Goal: Transaction & Acquisition: Purchase product/service

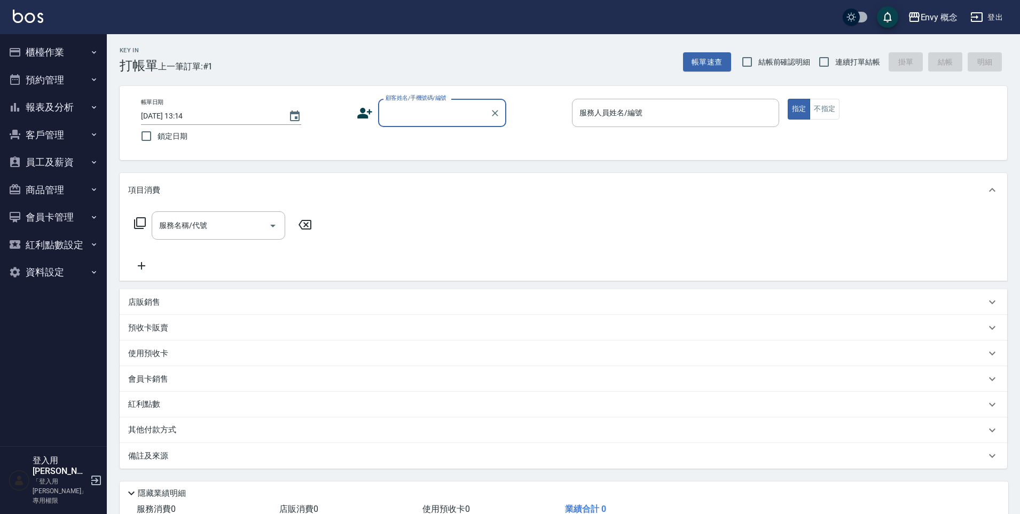
click at [415, 118] on input "顧客姓名/手機號碼/編號" at bounding box center [434, 113] width 103 height 19
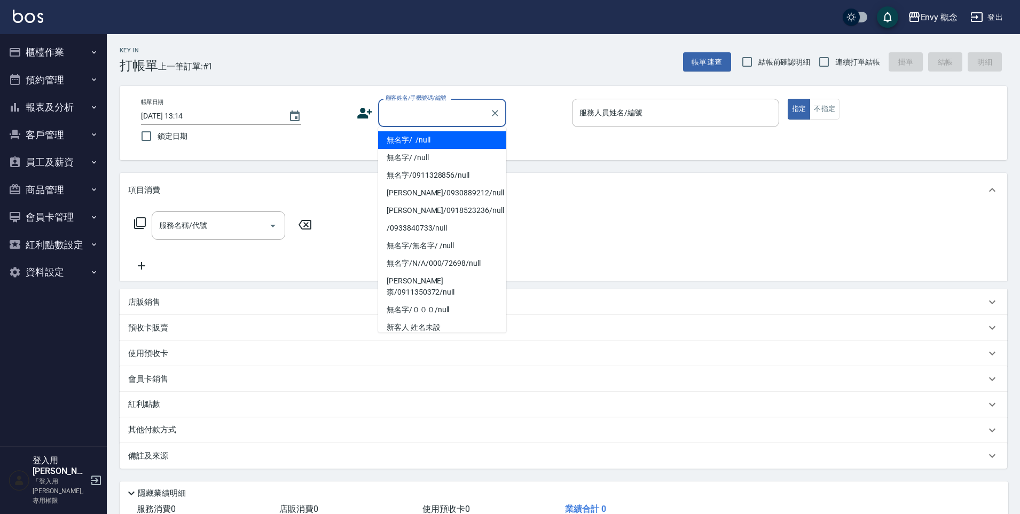
click at [418, 142] on li "無名字/ /null" at bounding box center [442, 140] width 128 height 18
type input "無名字/ /null"
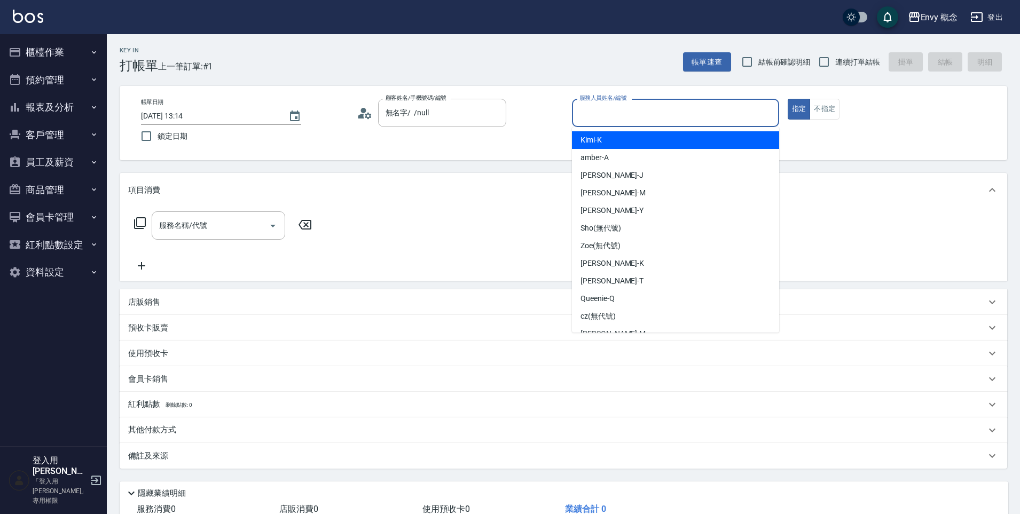
click at [611, 116] on input "服務人員姓名/編號" at bounding box center [676, 113] width 198 height 19
click at [65, 48] on button "櫃檯作業" at bounding box center [53, 52] width 98 height 28
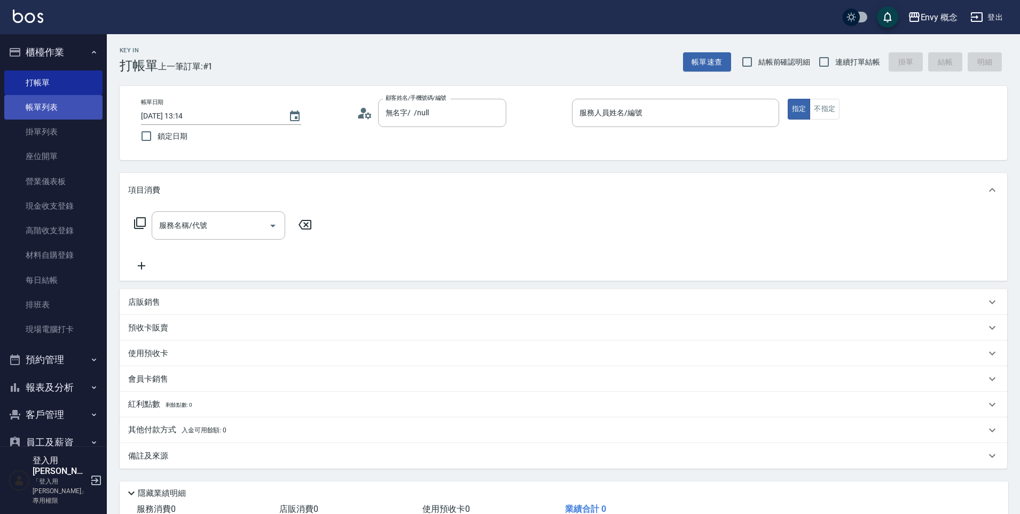
drag, startPoint x: 61, startPoint y: 105, endPoint x: 90, endPoint y: 105, distance: 29.4
click at [61, 105] on link "帳單列表" at bounding box center [53, 107] width 98 height 25
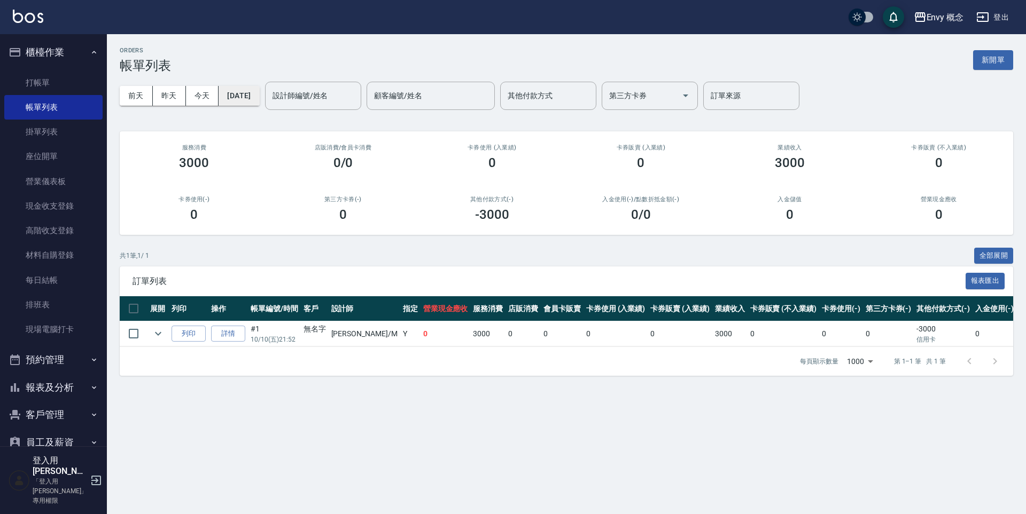
click at [238, 96] on button "[DATE]" at bounding box center [238, 96] width 41 height 20
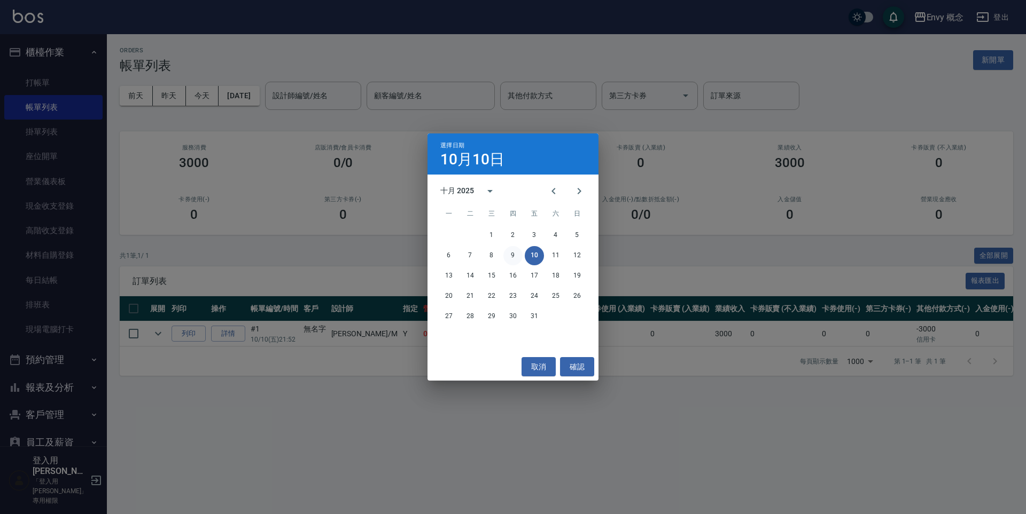
click at [517, 259] on button "9" at bounding box center [512, 255] width 19 height 19
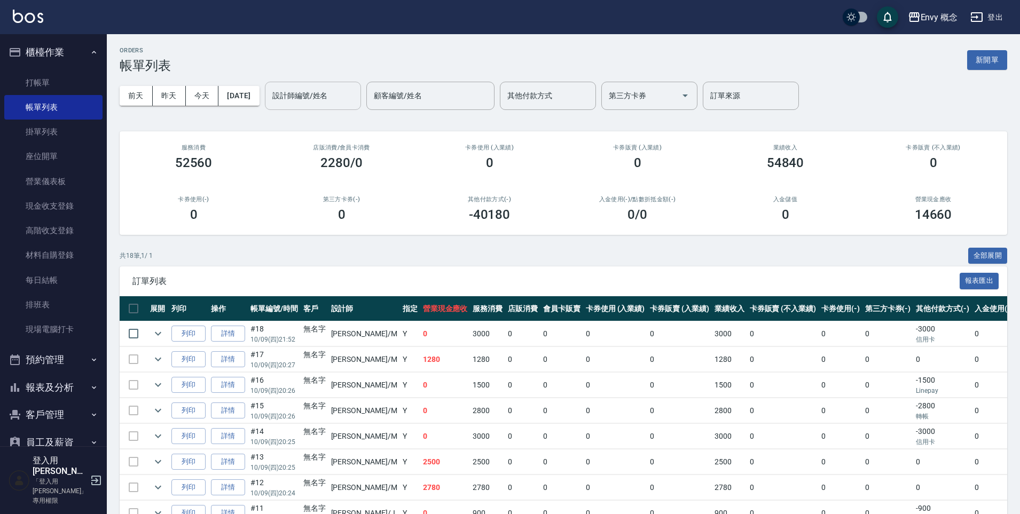
click at [333, 96] on div "設計師編號/姓名 設計師編號/姓名" at bounding box center [313, 96] width 96 height 28
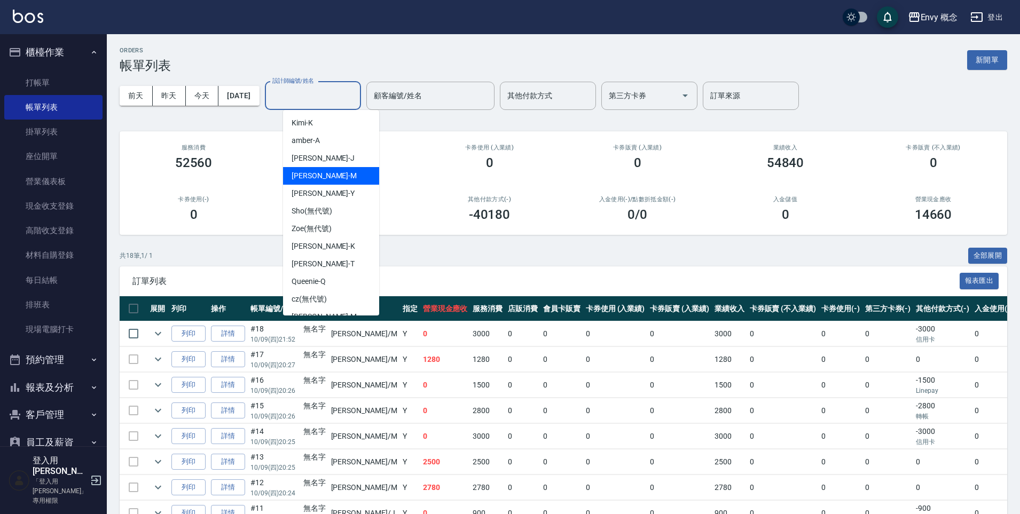
click at [333, 178] on div "[PERSON_NAME]" at bounding box center [331, 176] width 96 height 18
type input "[PERSON_NAME]"
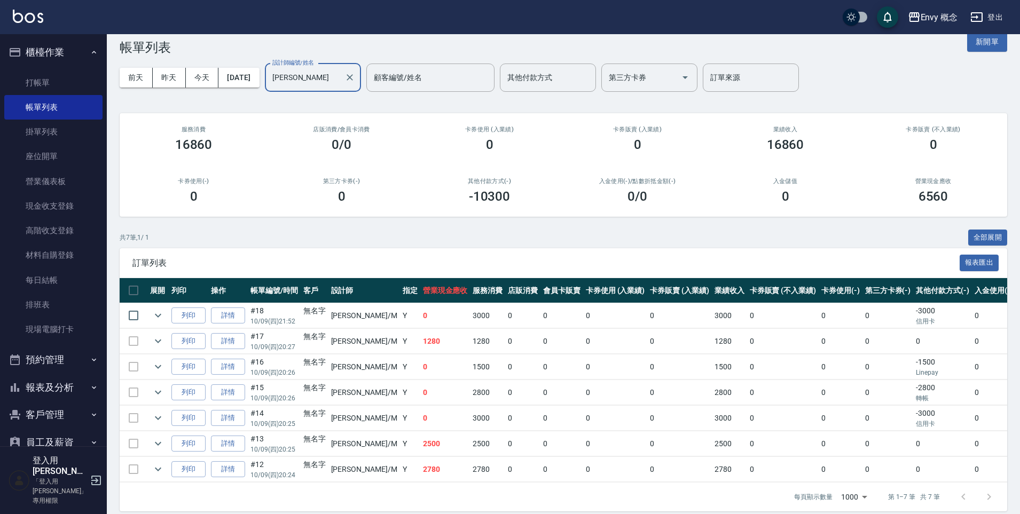
scroll to position [19, 0]
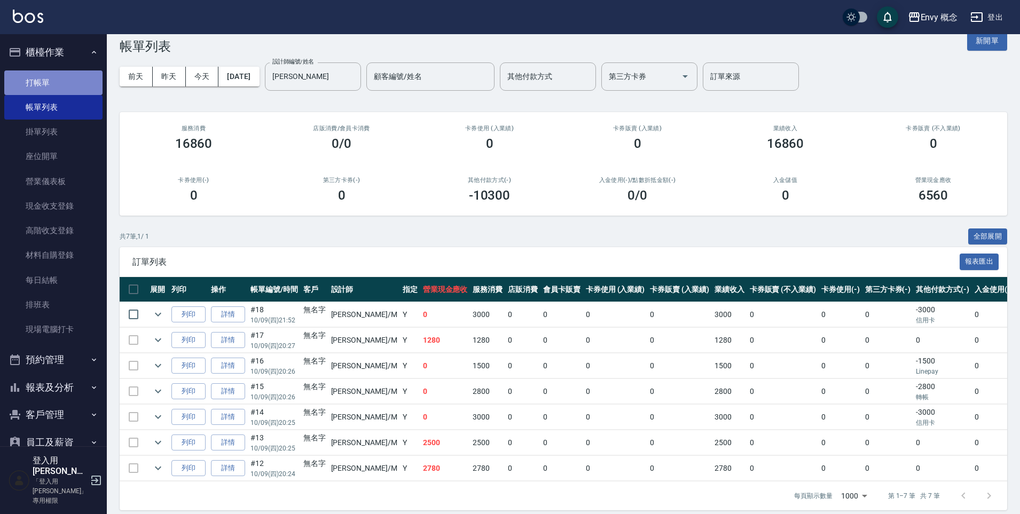
click at [68, 80] on link "打帳單" at bounding box center [53, 83] width 98 height 25
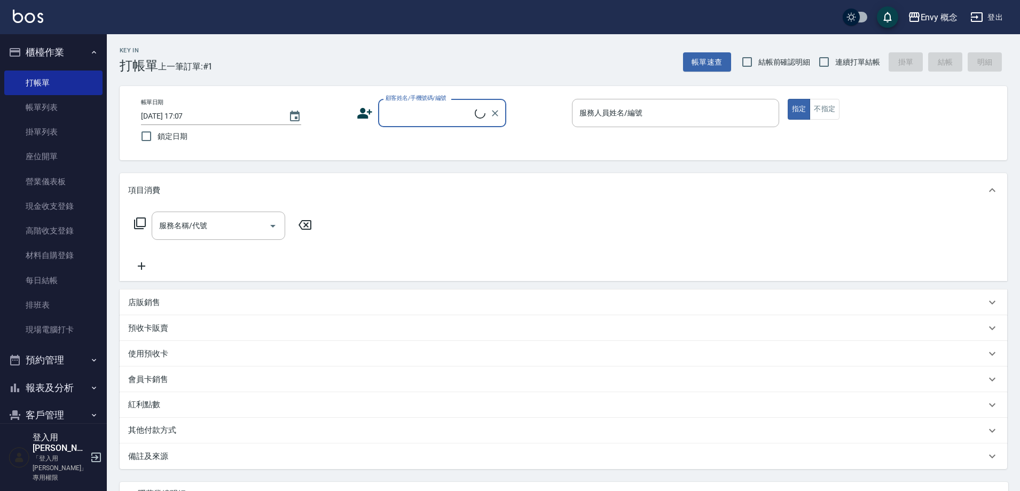
click at [439, 135] on div "帳單日期 [DATE] 17:07 鎖定日期 顧客姓名/手機號碼/編號 顧客姓名/手機號碼/編號 服務人員姓名/編號 服務人員姓名/編號 指定 不指定" at bounding box center [563, 123] width 862 height 49
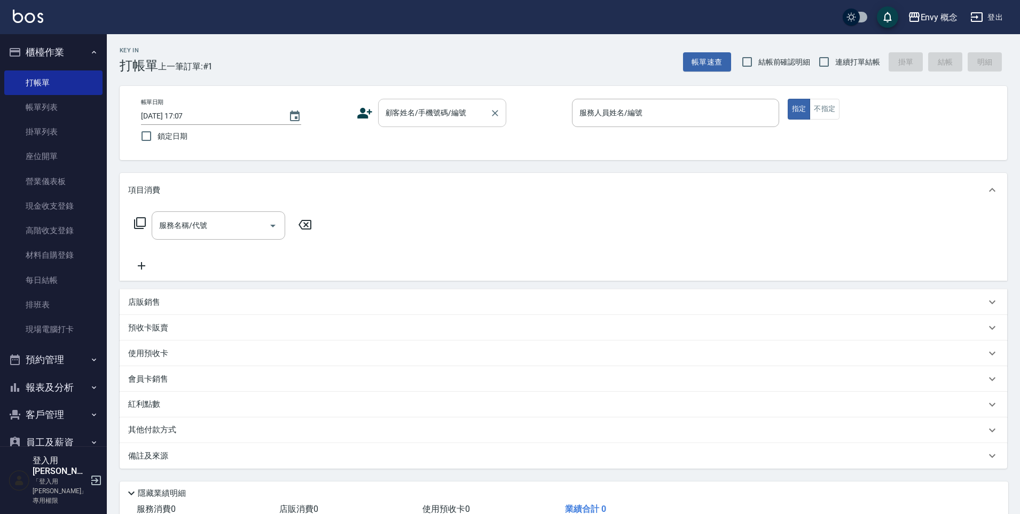
click at [428, 112] on div "顧客姓名/手機號碼/編號 顧客姓名/手機號碼/編號" at bounding box center [442, 113] width 128 height 28
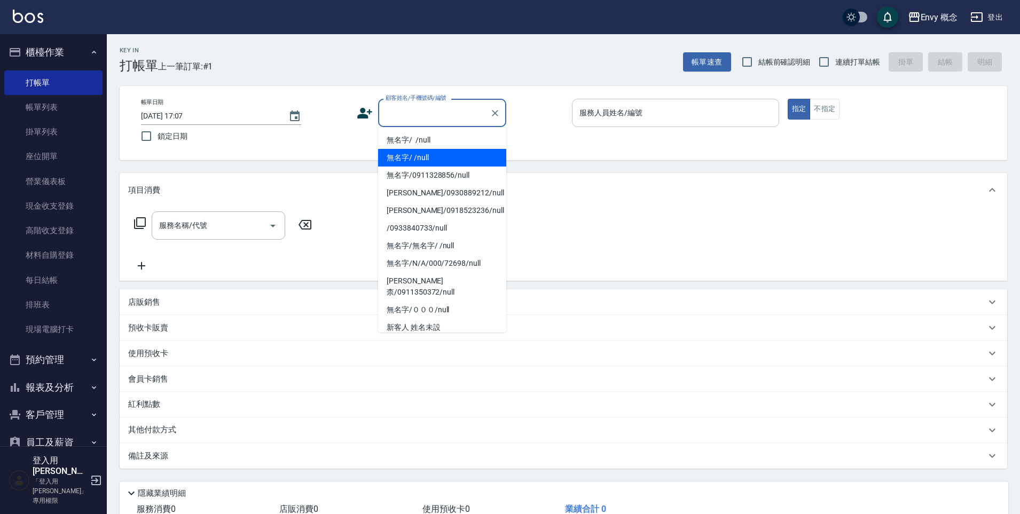
click at [448, 145] on li "無名字/ /null" at bounding box center [442, 140] width 128 height 18
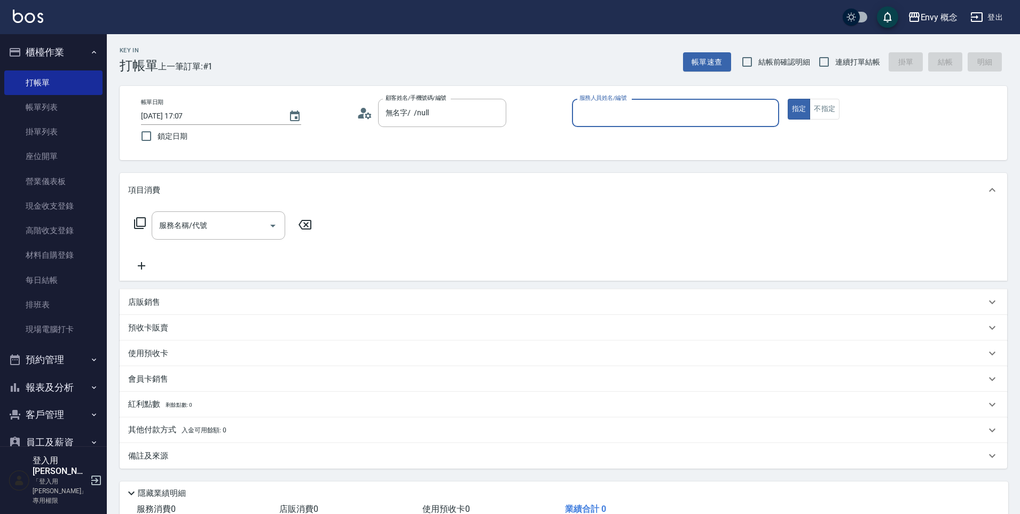
type input "無名字/ /null"
click at [660, 110] on input "服務人員姓名/編號" at bounding box center [676, 113] width 198 height 19
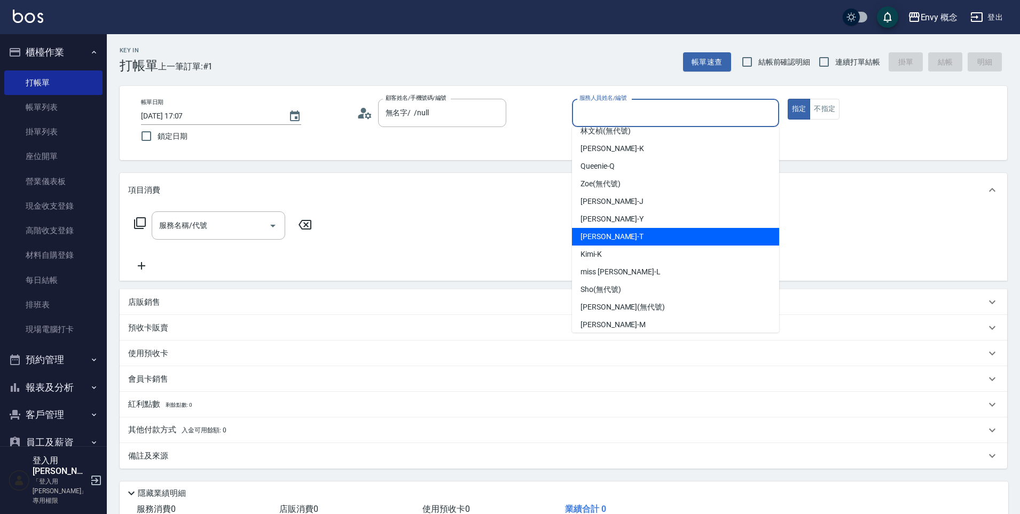
scroll to position [67, 0]
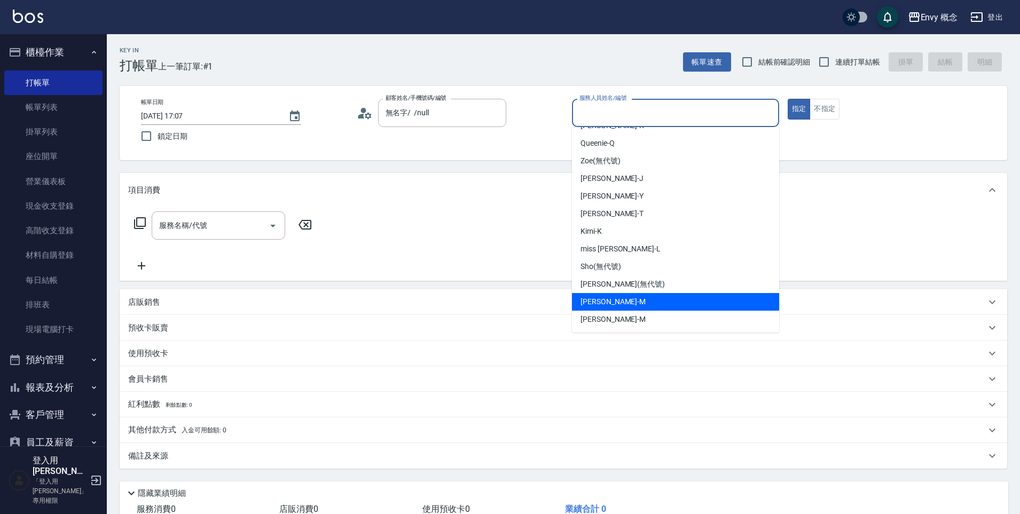
click at [640, 306] on div "[PERSON_NAME]" at bounding box center [675, 302] width 207 height 18
type input "[PERSON_NAME]"
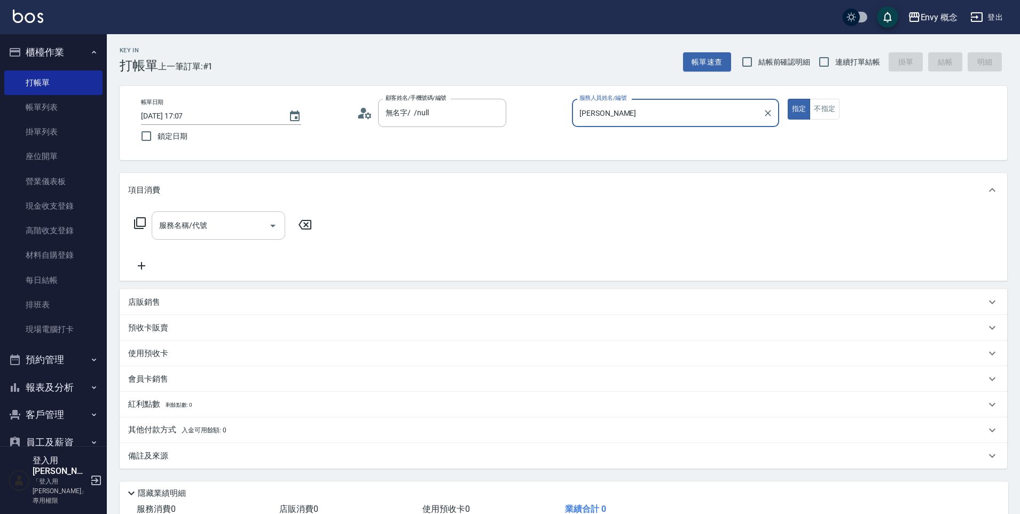
click at [230, 218] on input "服務名稱/代號" at bounding box center [211, 225] width 108 height 19
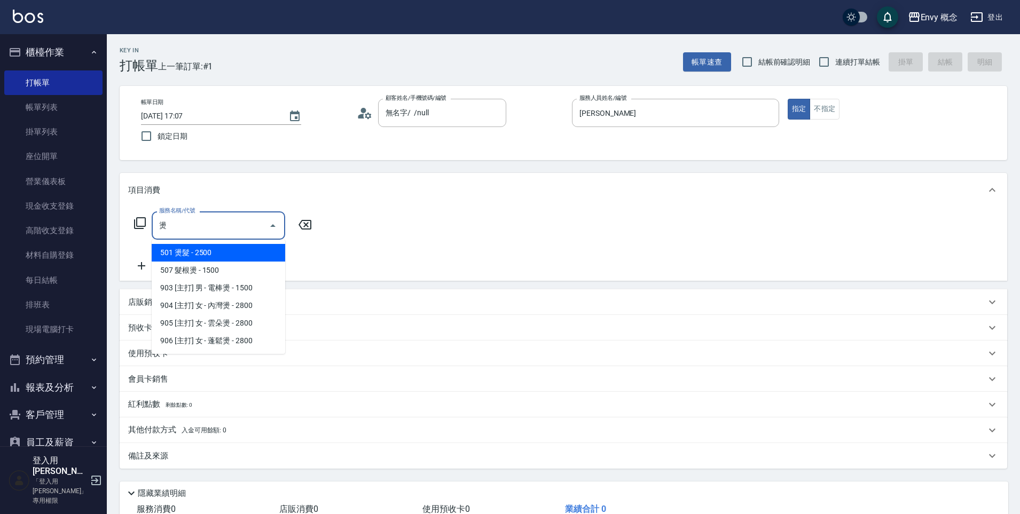
click at [229, 252] on span "501 燙髮 - 2500" at bounding box center [219, 253] width 134 height 18
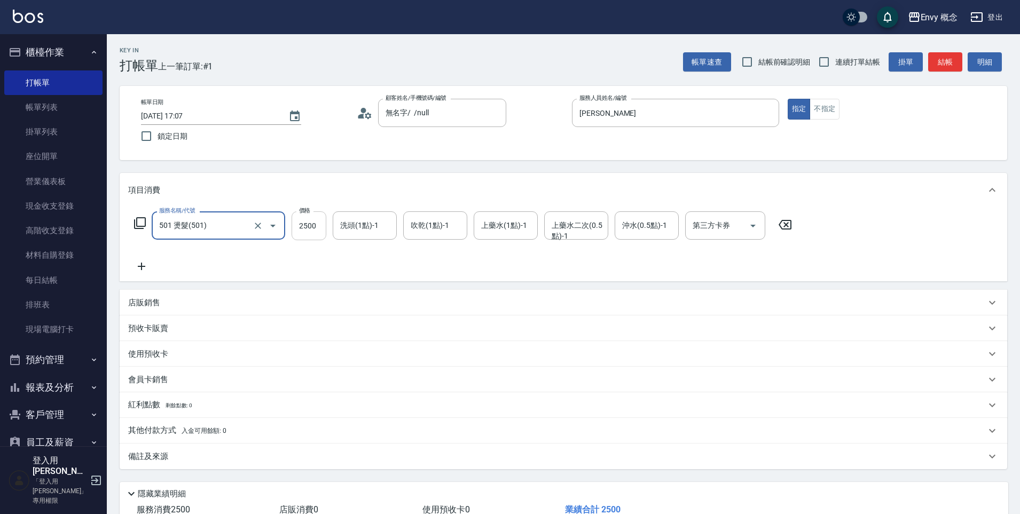
type input "501 燙髮(501)"
click at [314, 229] on input "2500" at bounding box center [309, 226] width 35 height 29
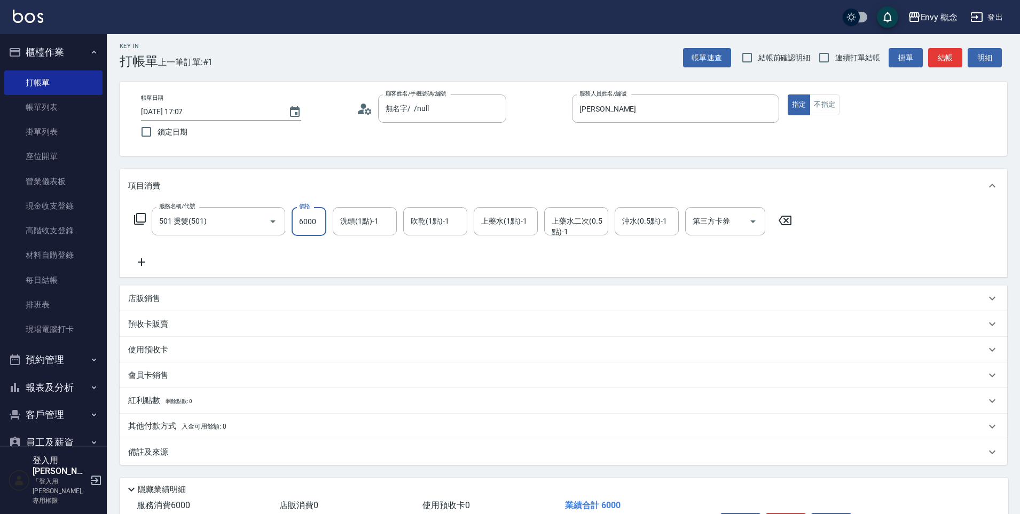
scroll to position [76, 0]
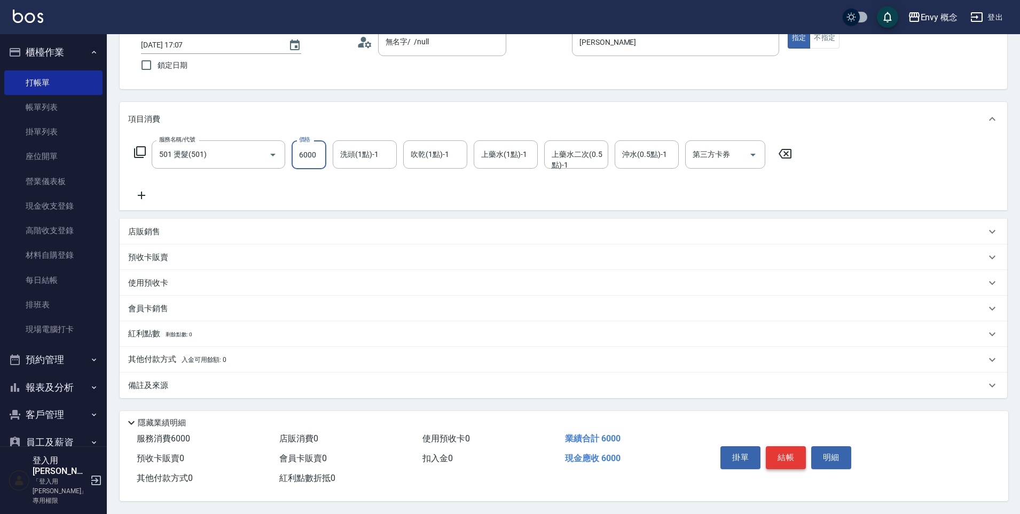
type input "6000"
click at [789, 457] on button "結帳" at bounding box center [786, 458] width 40 height 22
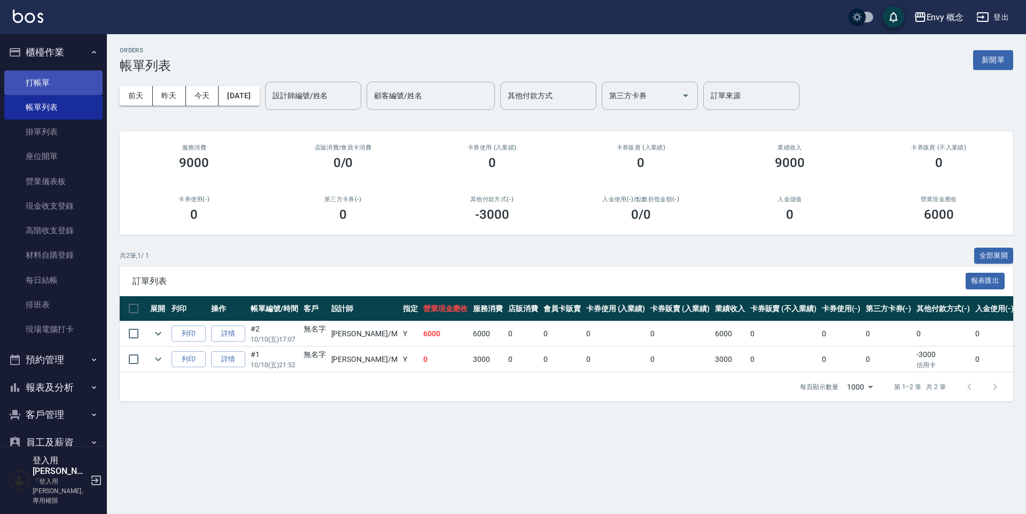
click at [60, 83] on link "打帳單" at bounding box center [53, 83] width 98 height 25
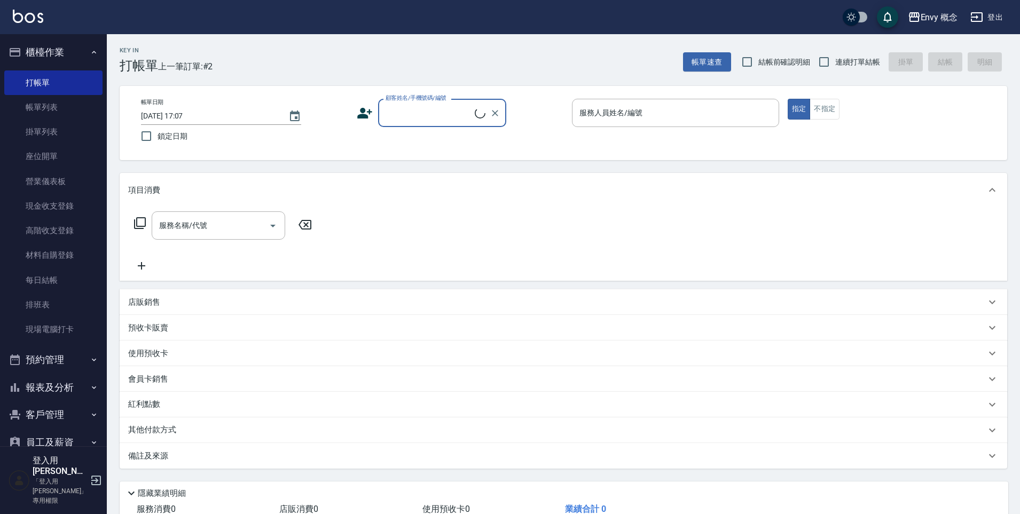
click at [421, 112] on input "顧客姓名/手機號碼/編號" at bounding box center [429, 113] width 92 height 19
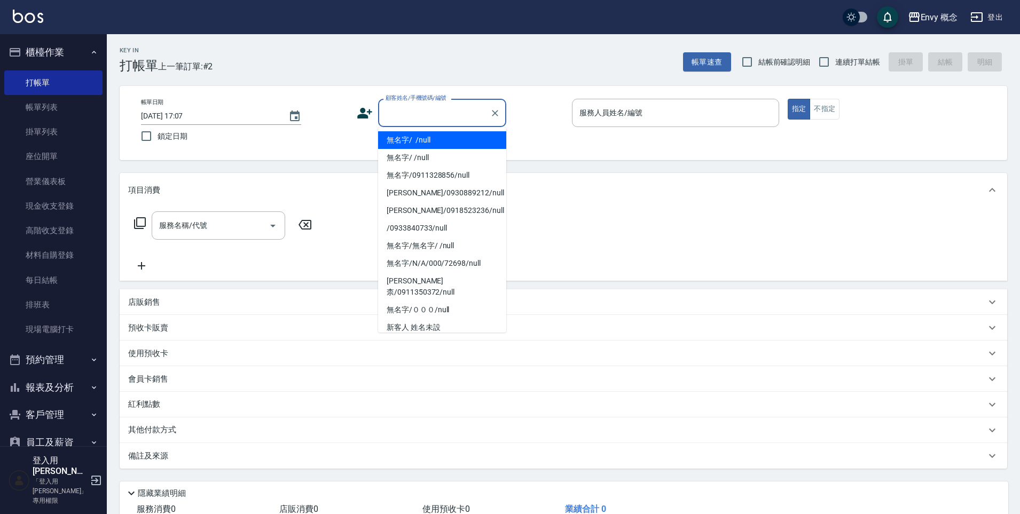
click at [438, 142] on li "無名字/ /null" at bounding box center [442, 140] width 128 height 18
type input "無名字/ /null"
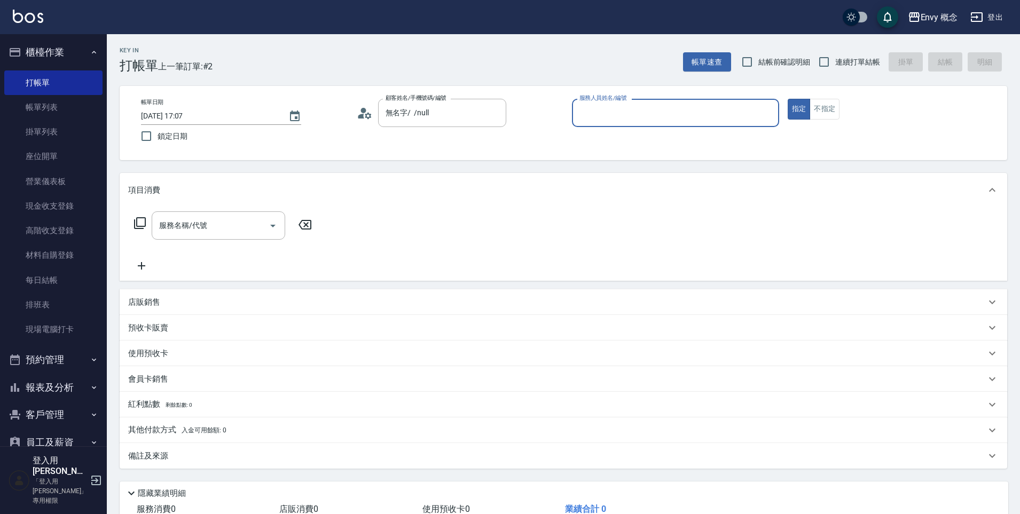
click at [620, 112] on input "服務人員姓名/編號" at bounding box center [676, 113] width 198 height 19
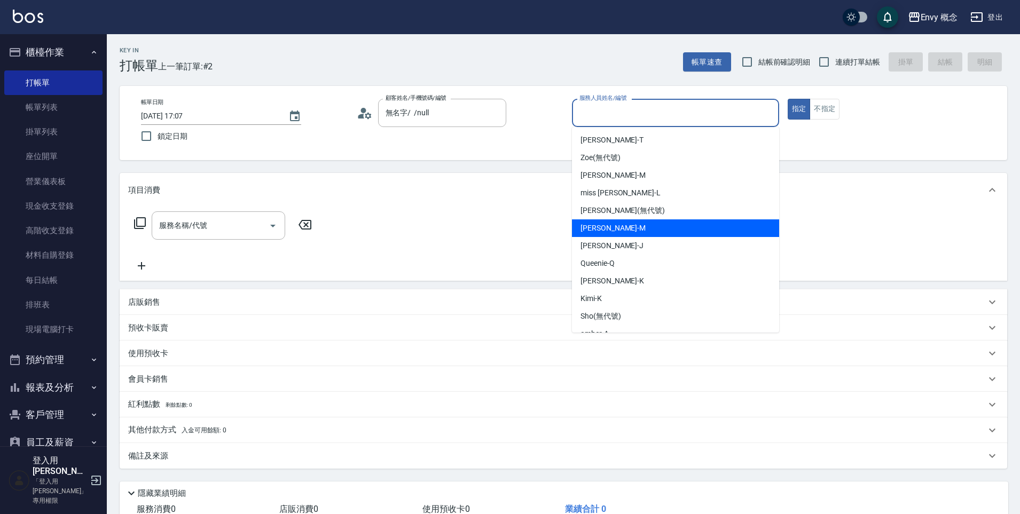
drag, startPoint x: 640, startPoint y: 227, endPoint x: 448, endPoint y: 239, distance: 192.7
click at [639, 227] on div "[PERSON_NAME]" at bounding box center [675, 229] width 207 height 18
type input "[PERSON_NAME]"
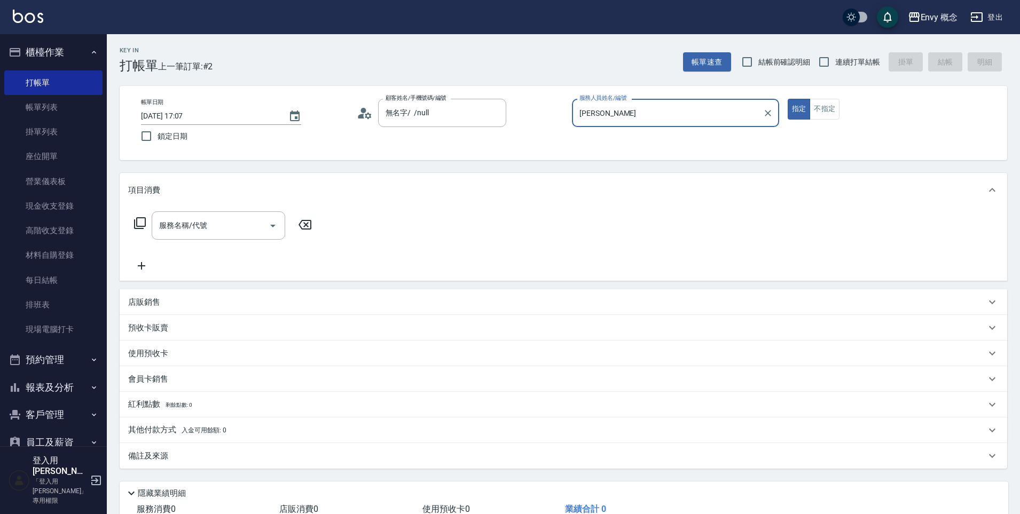
click at [196, 224] on div "服務名稱/代號 服務名稱/代號" at bounding box center [219, 226] width 134 height 28
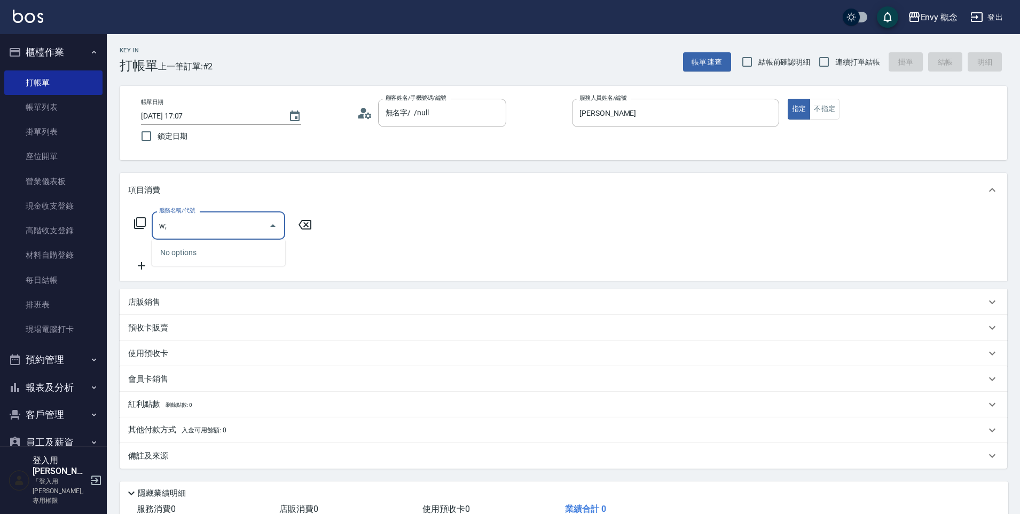
type input "w"
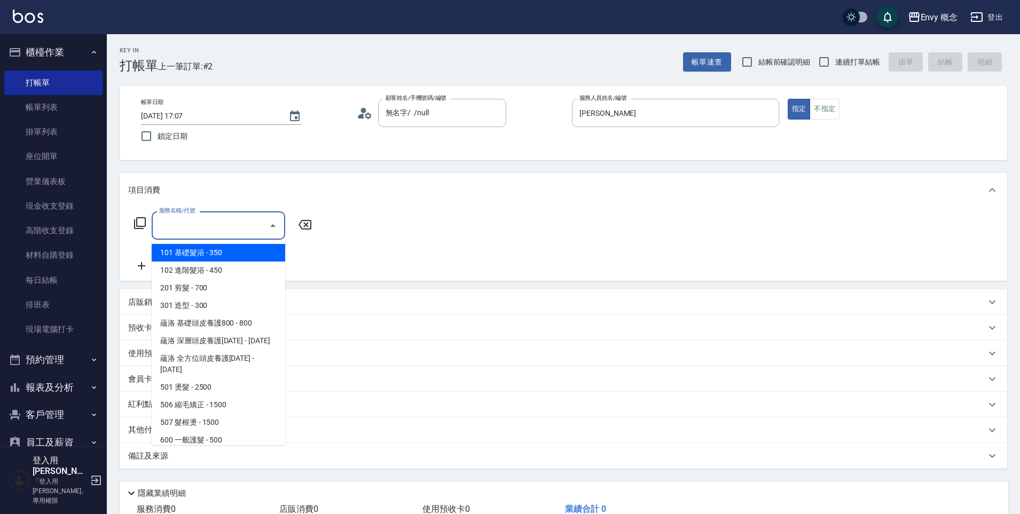
type input "ㄍ"
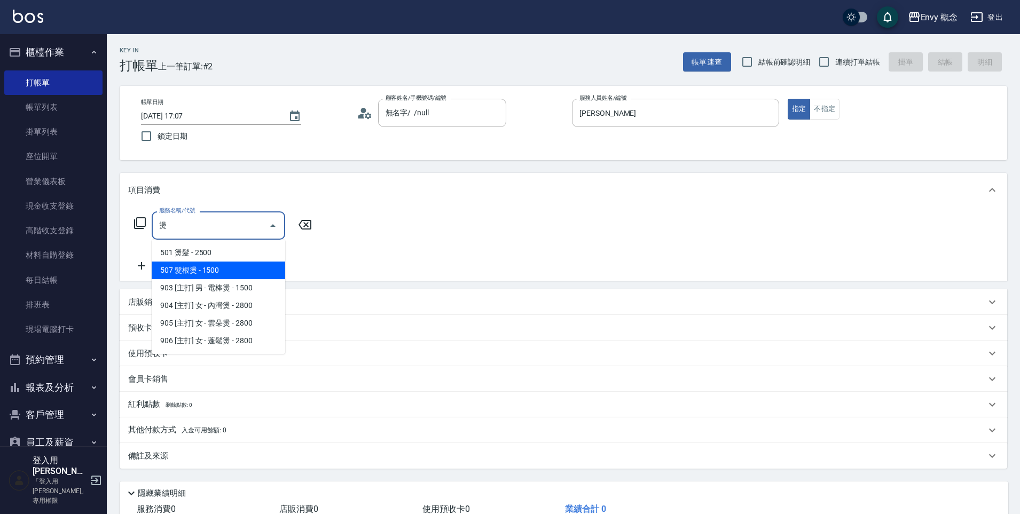
click at [198, 254] on span "501 燙髮 - 2500" at bounding box center [219, 253] width 134 height 18
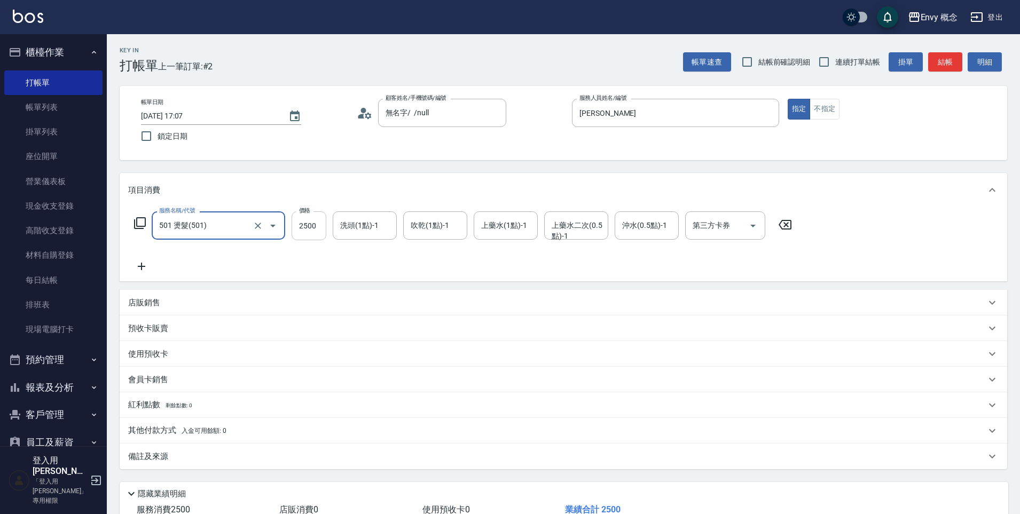
type input "501 燙髮(501)"
click at [325, 227] on input "2500" at bounding box center [309, 226] width 35 height 29
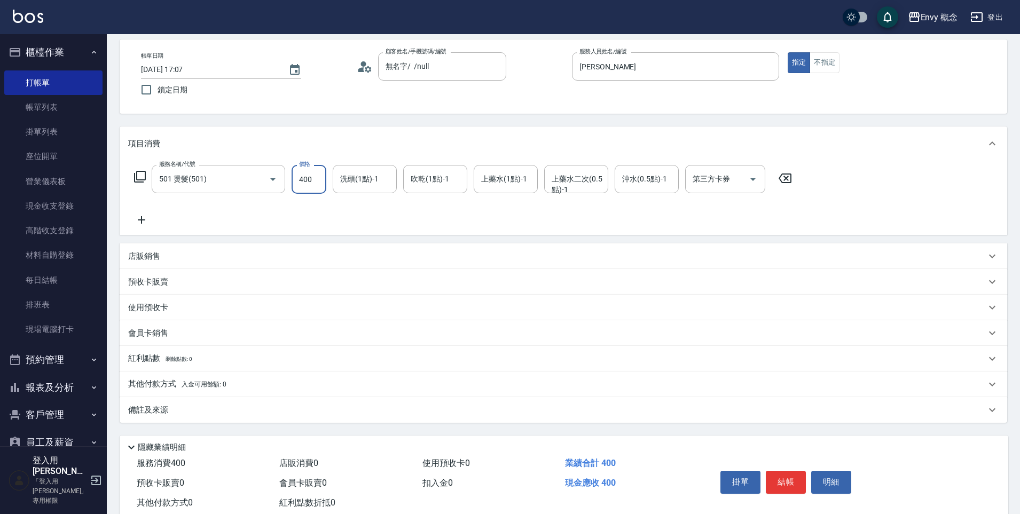
scroll to position [76, 0]
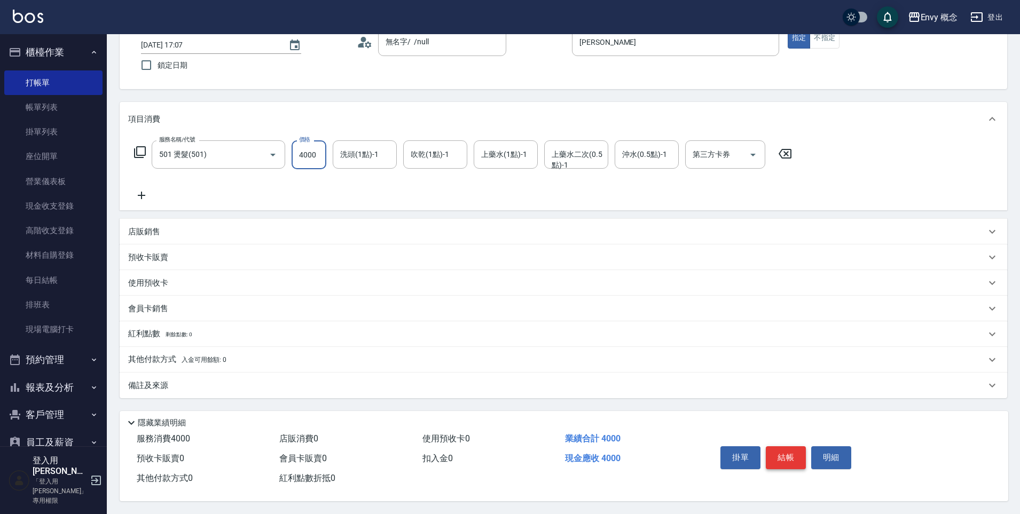
type input "4000"
click at [790, 457] on button "結帳" at bounding box center [786, 458] width 40 height 22
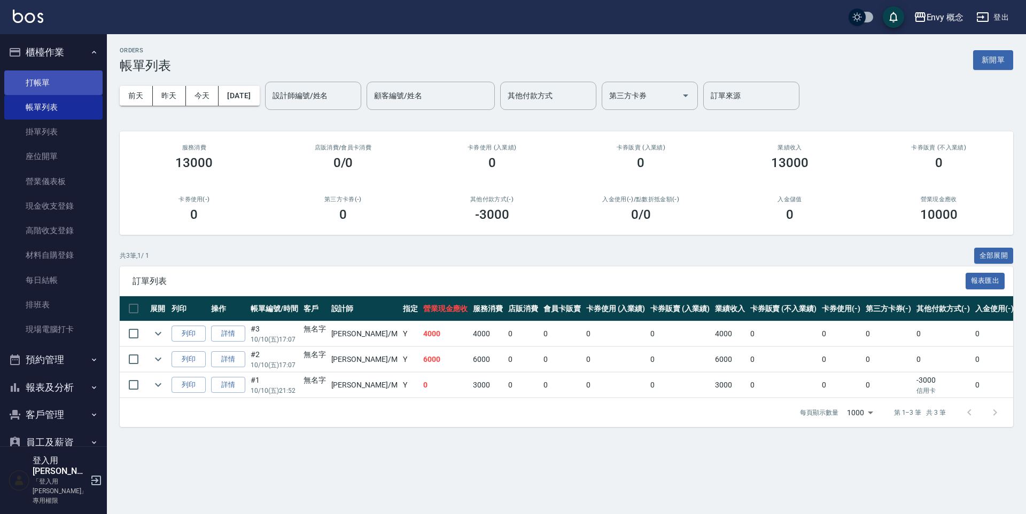
click at [60, 83] on link "打帳單" at bounding box center [53, 83] width 98 height 25
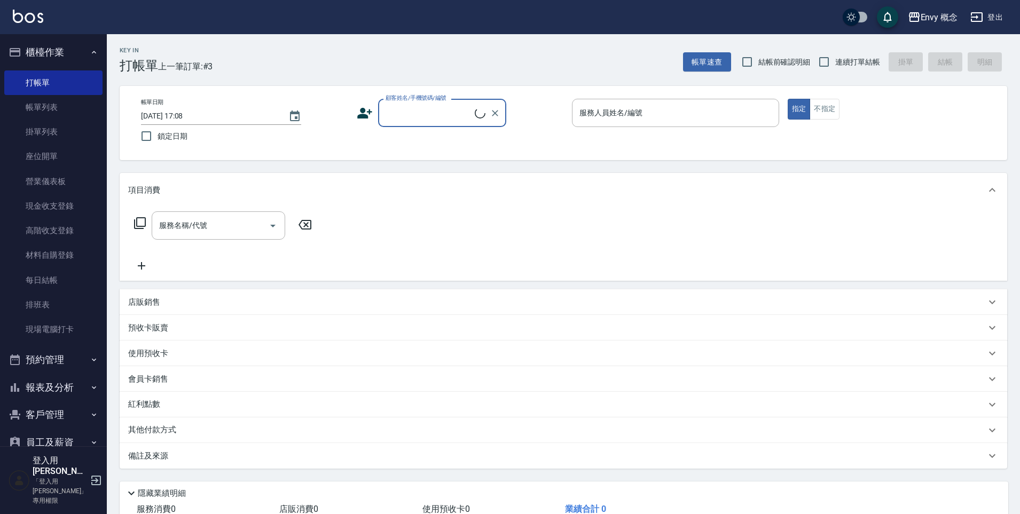
click at [434, 114] on input "顧客姓名/手機號碼/編號" at bounding box center [429, 113] width 92 height 19
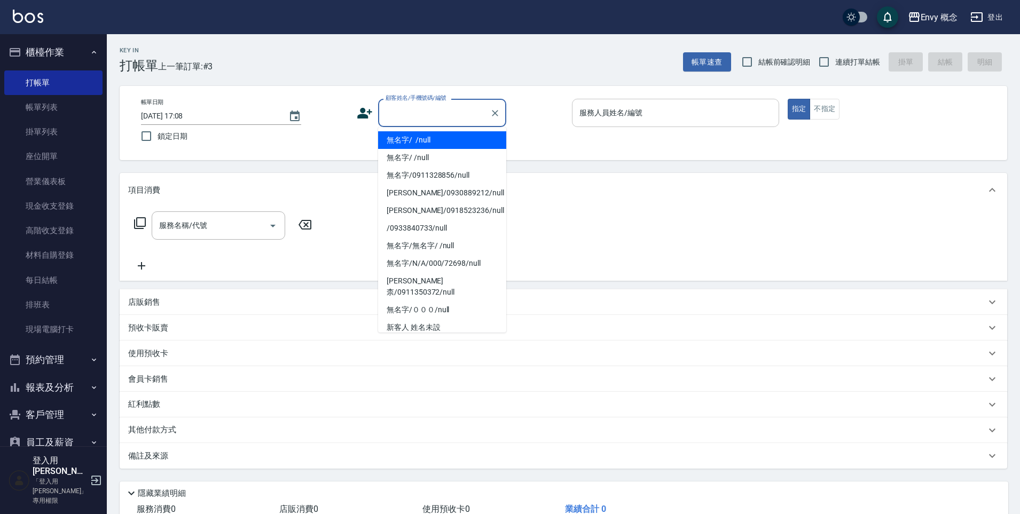
click at [453, 139] on li "無名字/ /null" at bounding box center [442, 140] width 128 height 18
type input "無名字/ /null"
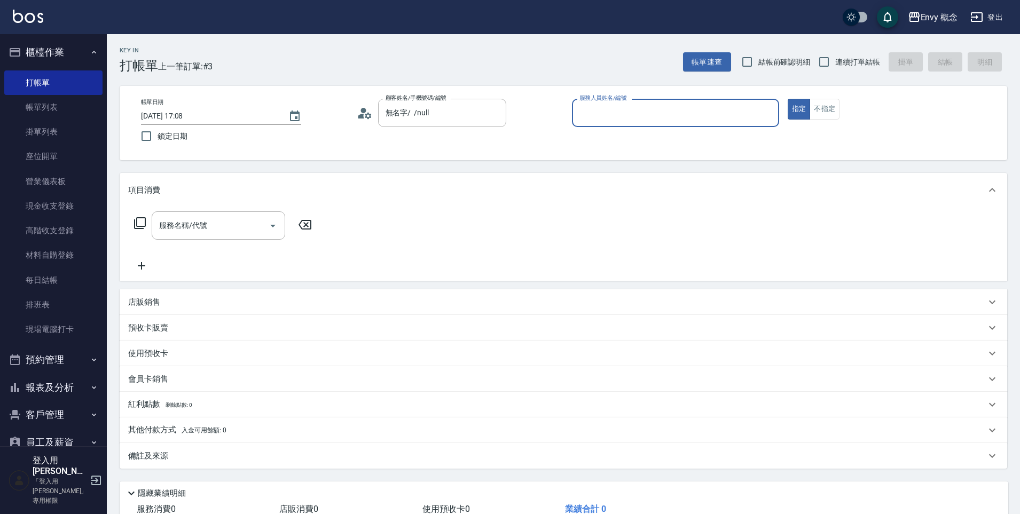
click at [633, 105] on div "服務人員姓名/編號 服務人員姓名/編號" at bounding box center [675, 113] width 207 height 28
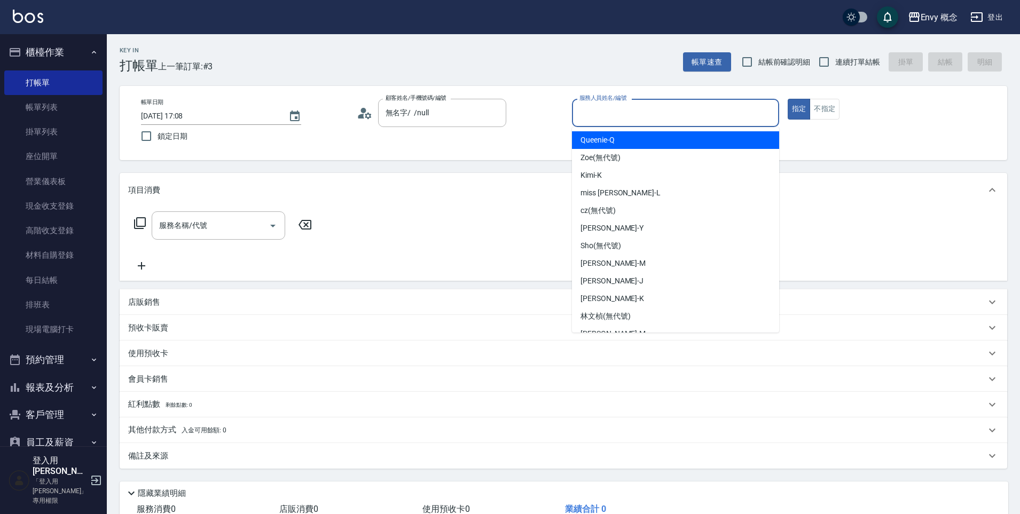
click at [634, 110] on input "服務人員姓名/編號" at bounding box center [676, 113] width 198 height 19
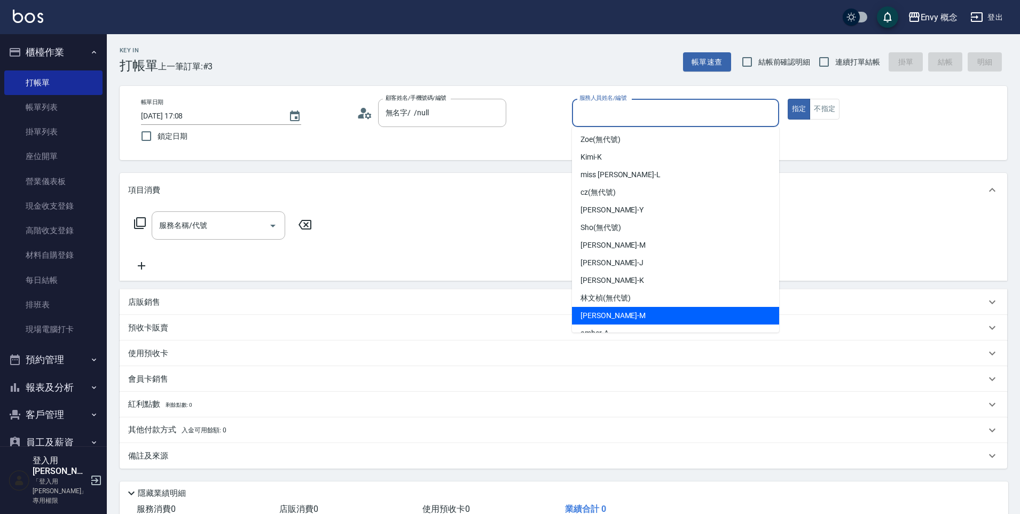
scroll to position [19, 0]
click at [630, 314] on div "[PERSON_NAME]" at bounding box center [675, 316] width 207 height 18
type input "[PERSON_NAME]"
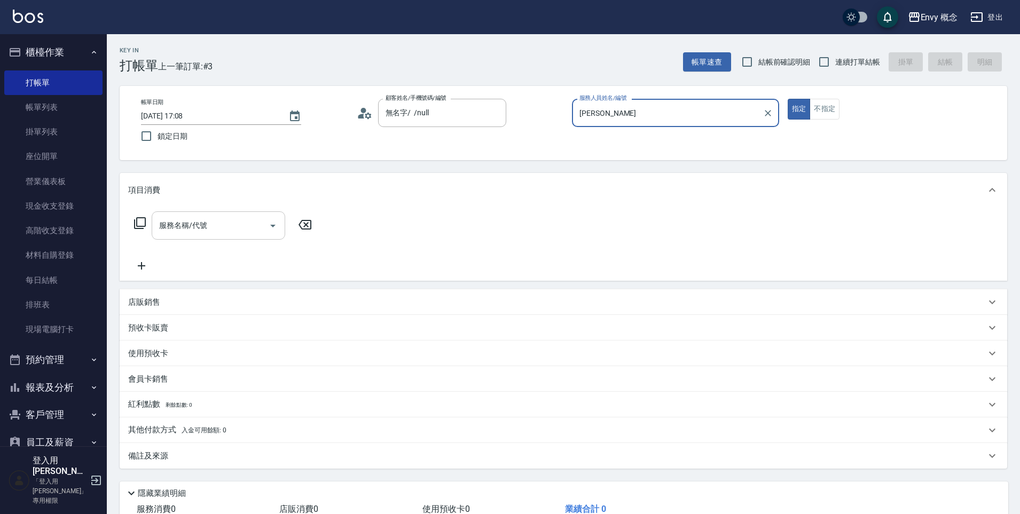
click at [230, 227] on input "服務名稱/代號" at bounding box center [211, 225] width 108 height 19
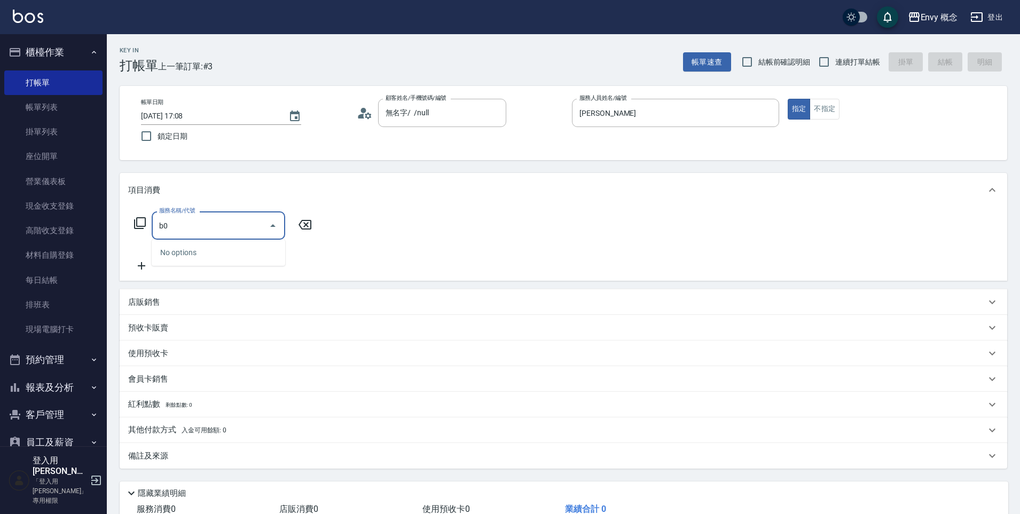
type input "b"
type input "染"
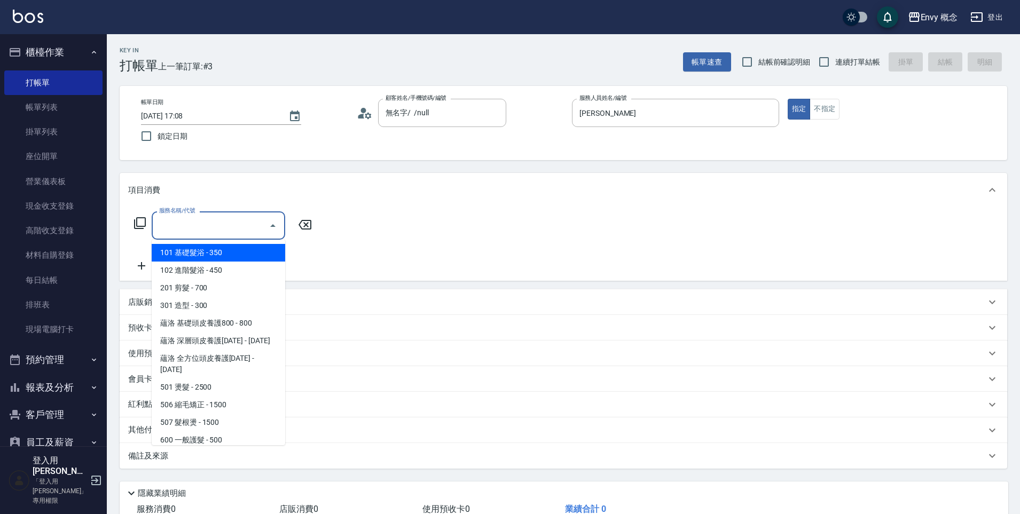
click at [239, 227] on input "服務名稱/代號" at bounding box center [211, 225] width 108 height 19
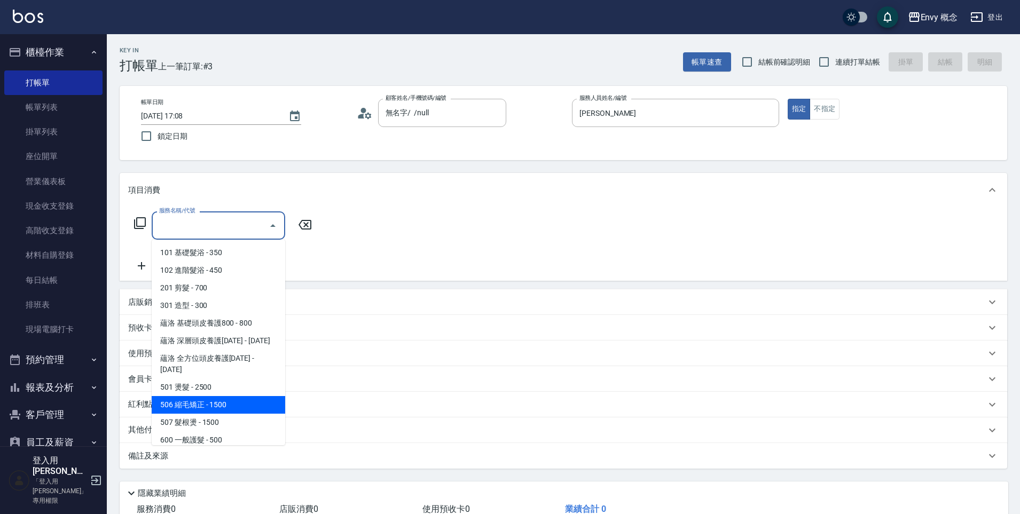
click at [254, 396] on span "506 縮毛矯正 - 1500" at bounding box center [219, 405] width 134 height 18
type input "506 縮毛矯正 (506)"
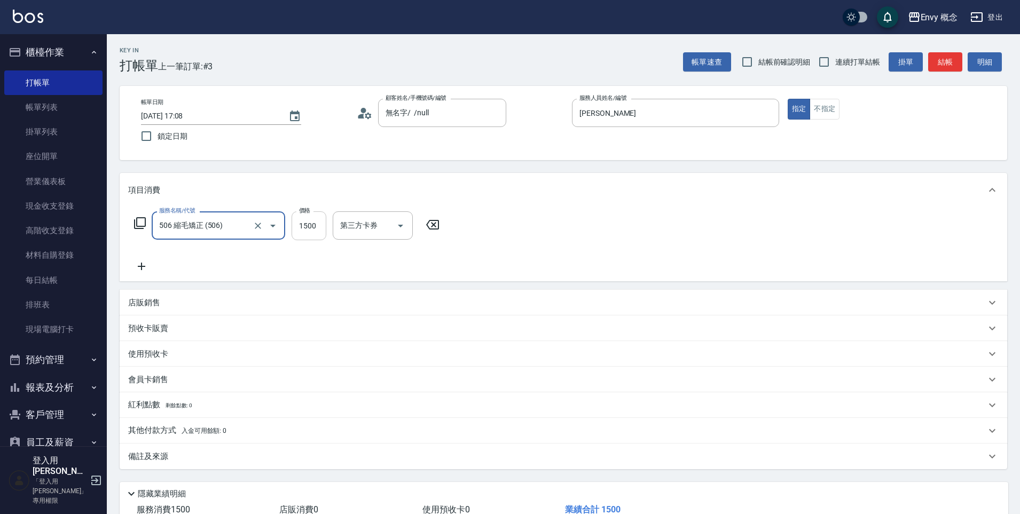
click at [322, 228] on input "1500" at bounding box center [309, 226] width 35 height 29
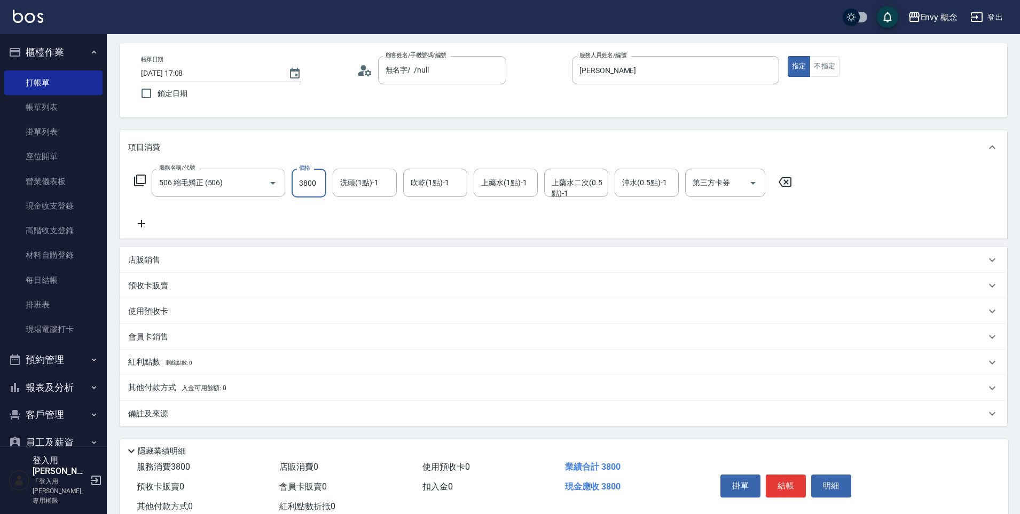
scroll to position [76, 0]
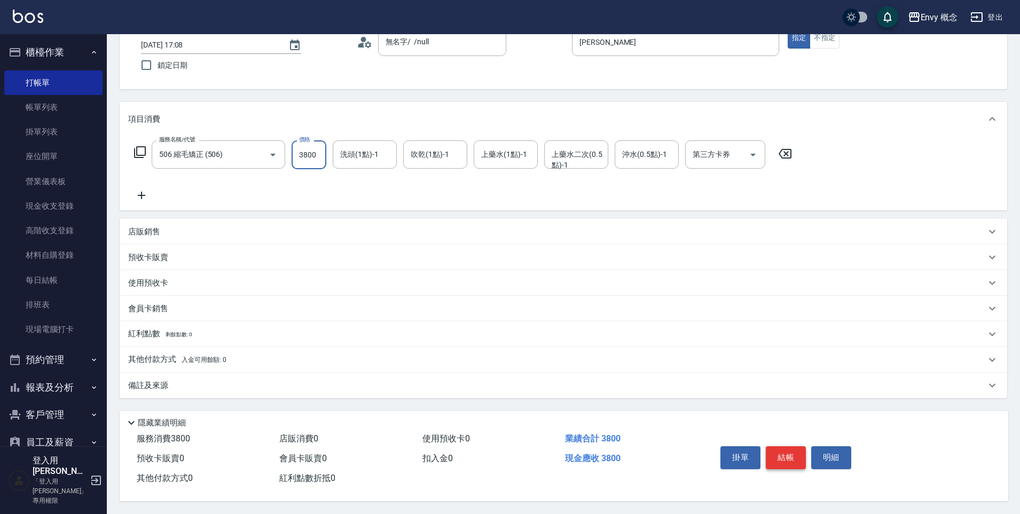
type input "3800"
click at [790, 455] on button "結帳" at bounding box center [786, 458] width 40 height 22
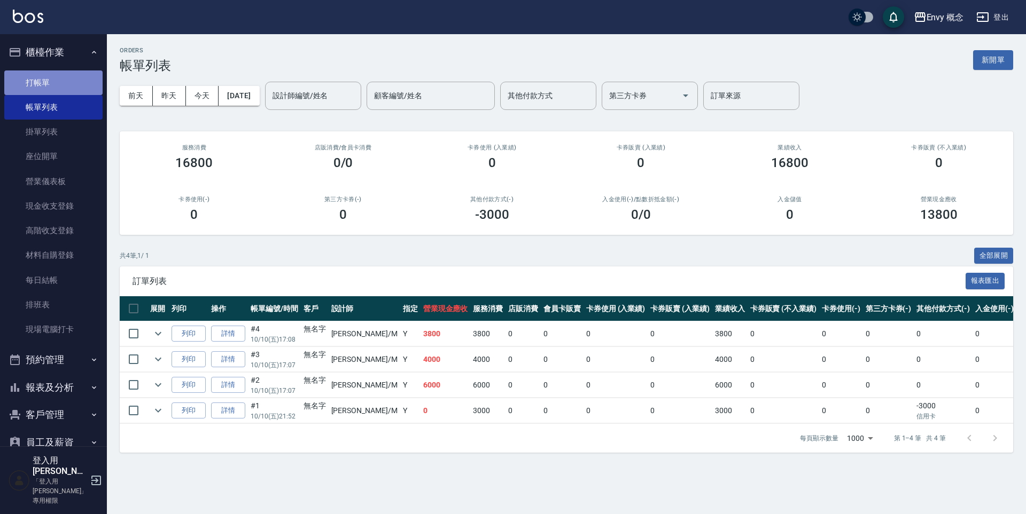
click at [67, 84] on link "打帳單" at bounding box center [53, 83] width 98 height 25
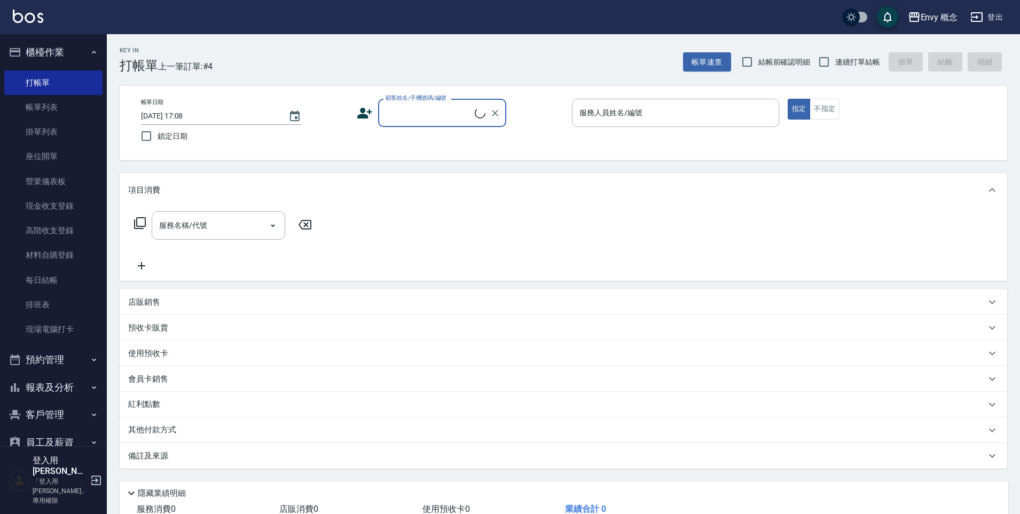
click at [408, 116] on input "顧客姓名/手機號碼/編號" at bounding box center [429, 113] width 92 height 19
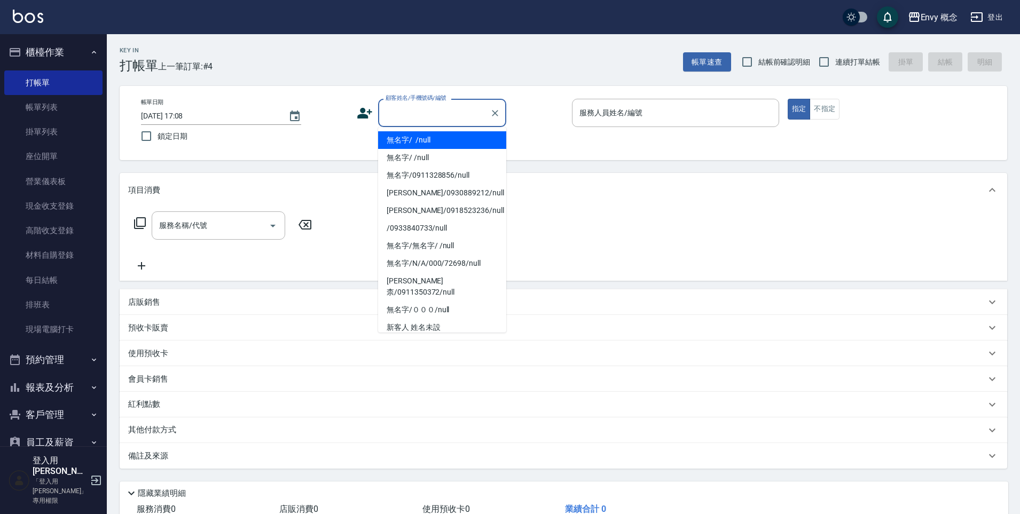
click at [429, 139] on li "無名字/ /null" at bounding box center [442, 140] width 128 height 18
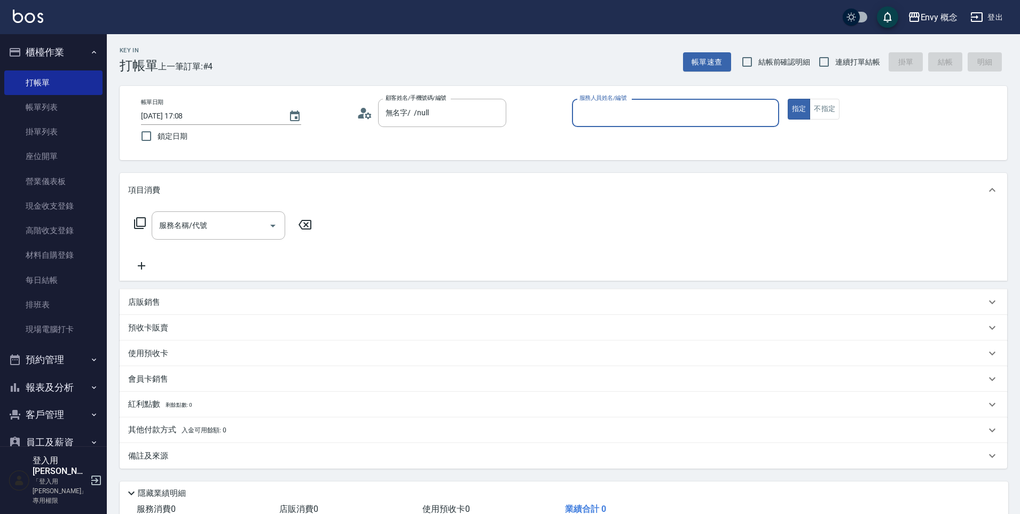
type input "無名字/ /null"
click at [615, 116] on input "服務人員姓名/編號" at bounding box center [676, 113] width 198 height 19
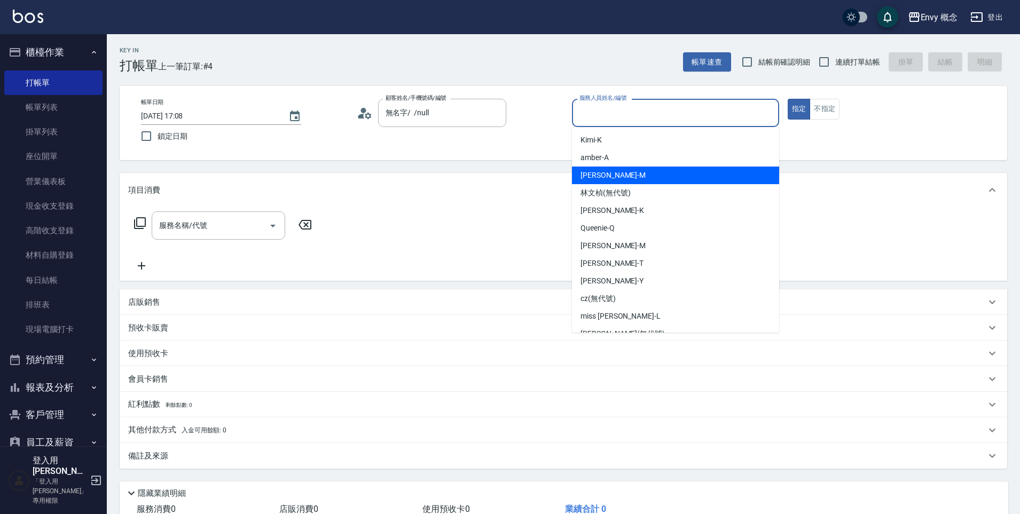
click at [635, 174] on div "[PERSON_NAME]" at bounding box center [675, 176] width 207 height 18
type input "[PERSON_NAME]"
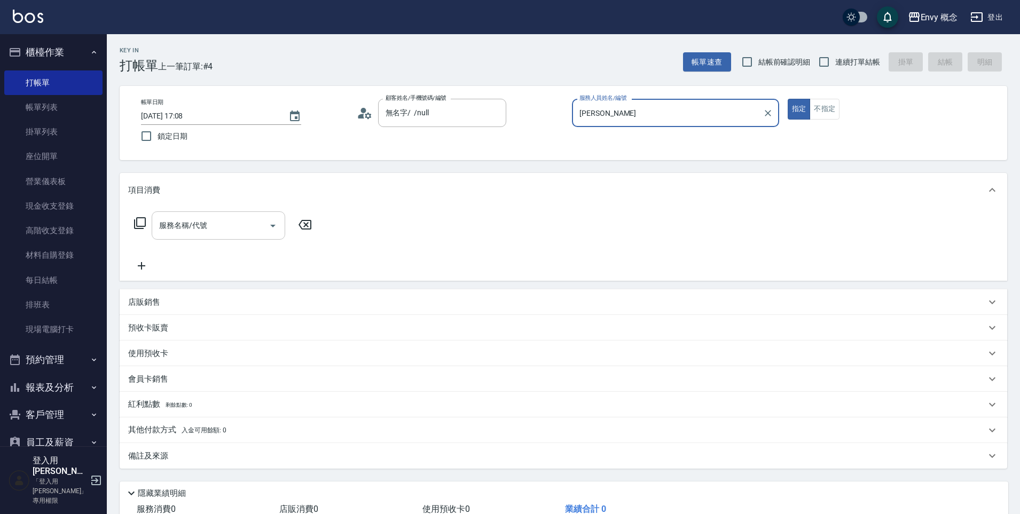
click at [236, 226] on input "服務名稱/代號" at bounding box center [211, 225] width 108 height 19
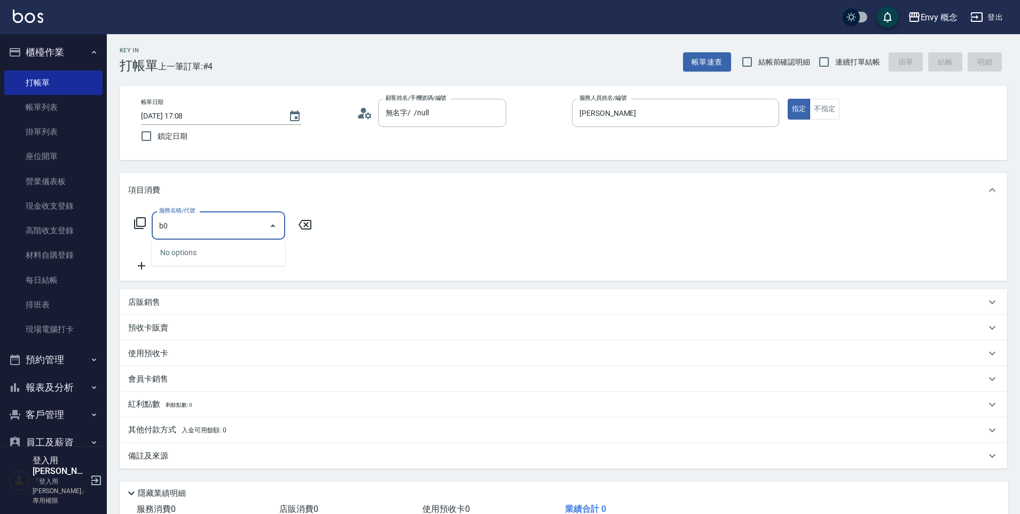
type input "b"
click at [242, 251] on span "507 髮根燙 - 1500" at bounding box center [219, 253] width 134 height 18
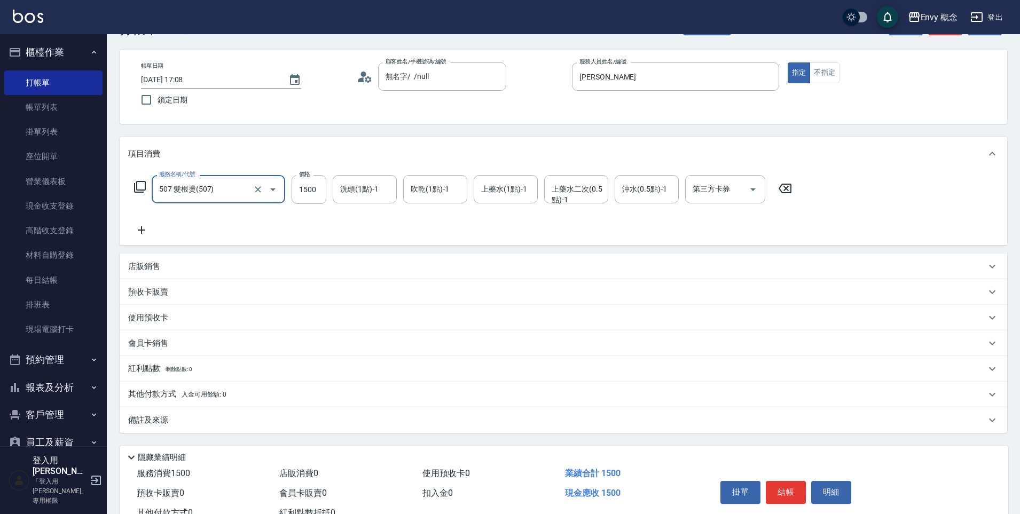
scroll to position [76, 0]
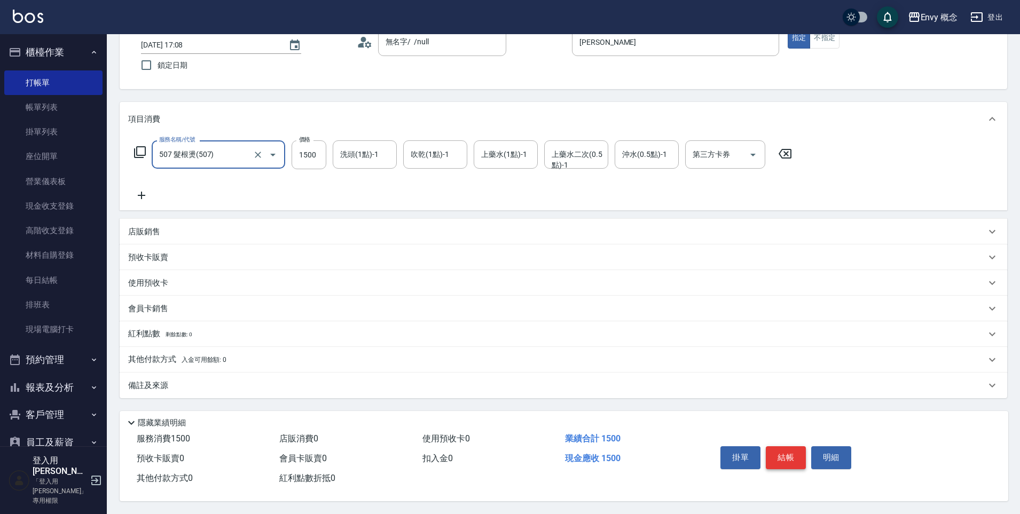
type input "507 髮根燙(507)"
click at [782, 453] on button "結帳" at bounding box center [786, 458] width 40 height 22
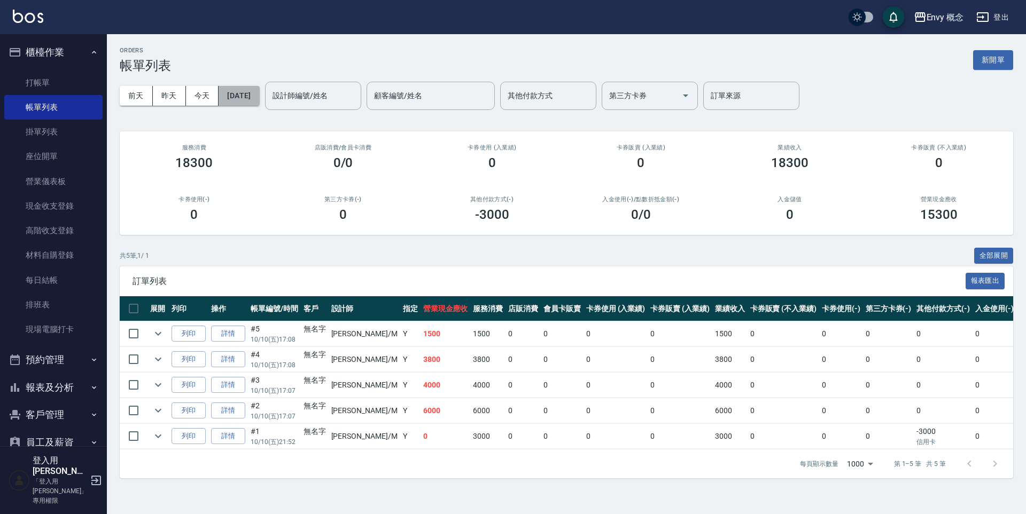
click at [259, 91] on button "[DATE]" at bounding box center [238, 96] width 41 height 20
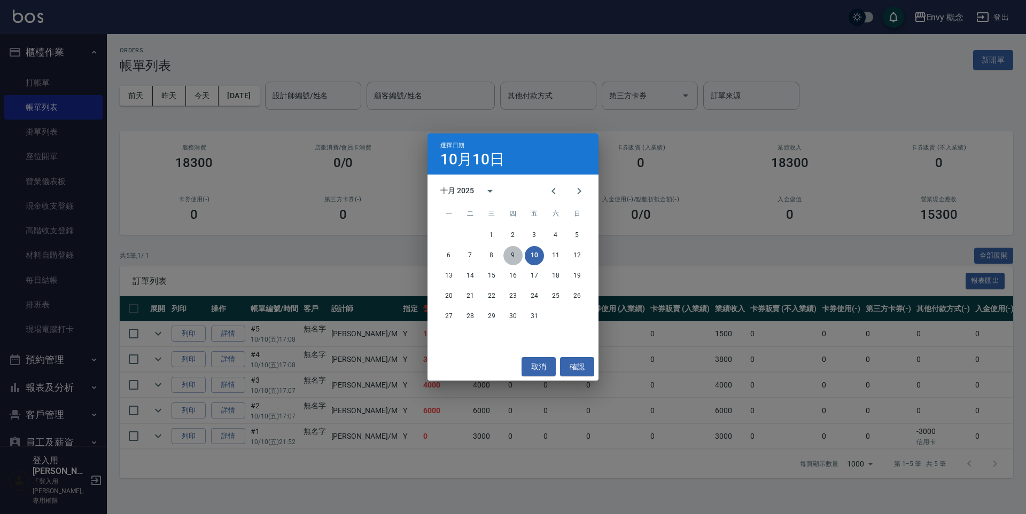
click at [512, 259] on button "9" at bounding box center [512, 255] width 19 height 19
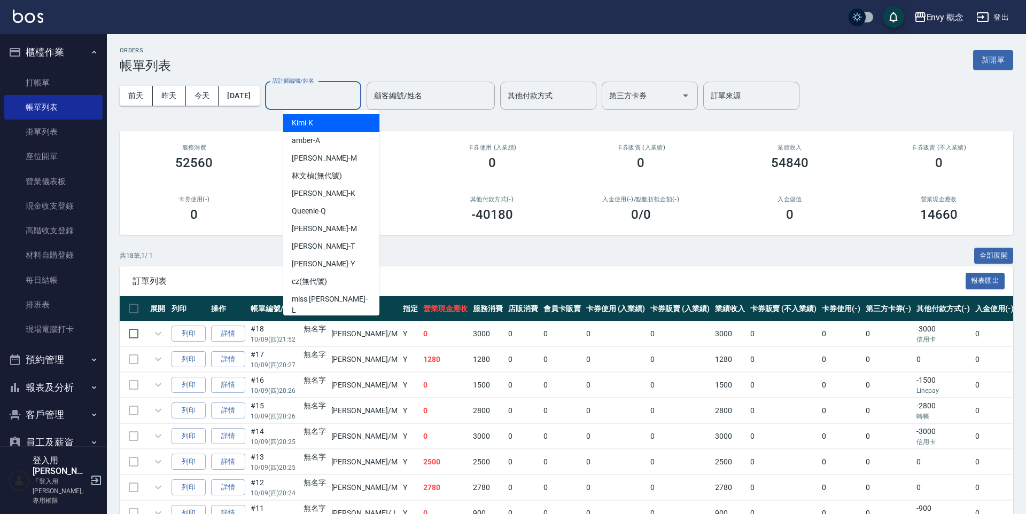
click at [342, 90] on input "設計師編號/姓名" at bounding box center [313, 96] width 87 height 19
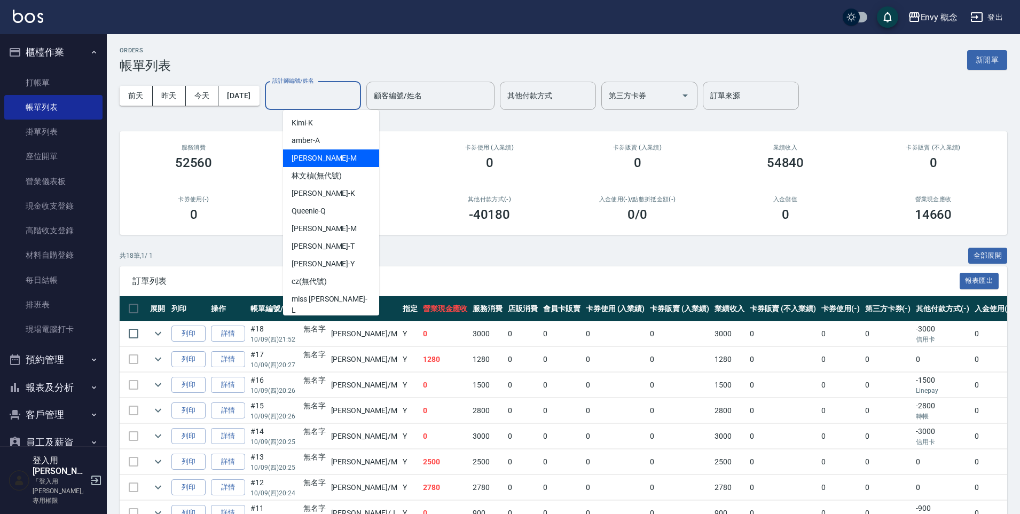
click at [337, 156] on div "[PERSON_NAME]" at bounding box center [331, 159] width 96 height 18
type input "[PERSON_NAME]"
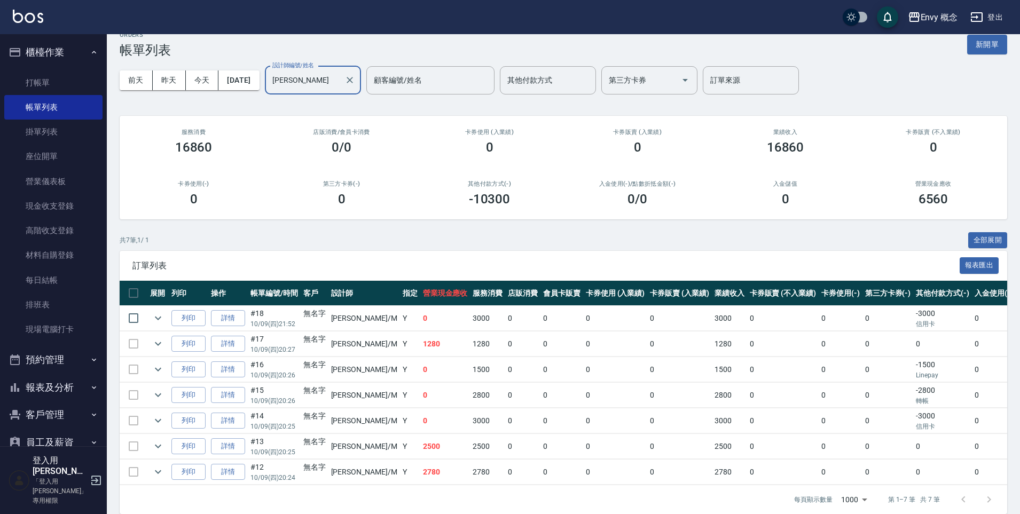
scroll to position [36, 0]
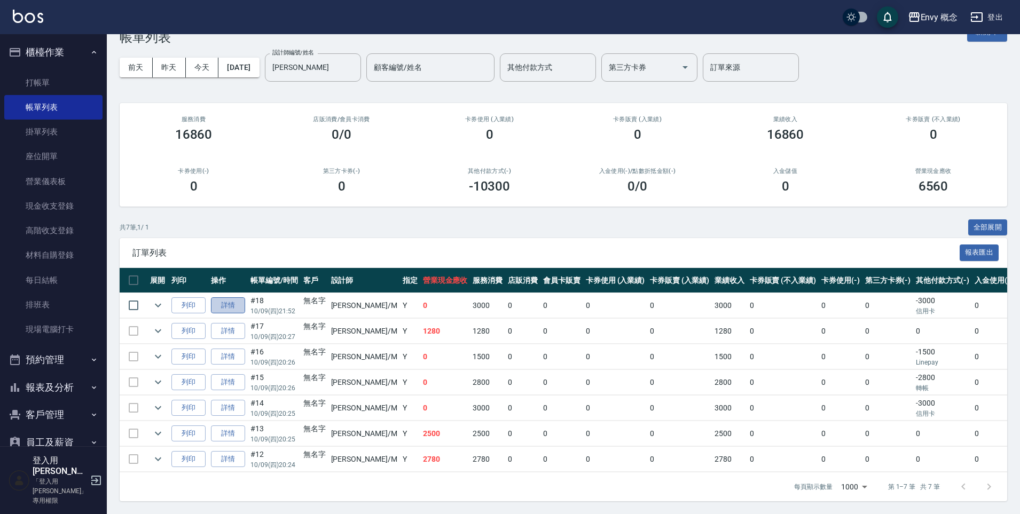
click at [239, 299] on link "詳情" at bounding box center [228, 306] width 34 height 17
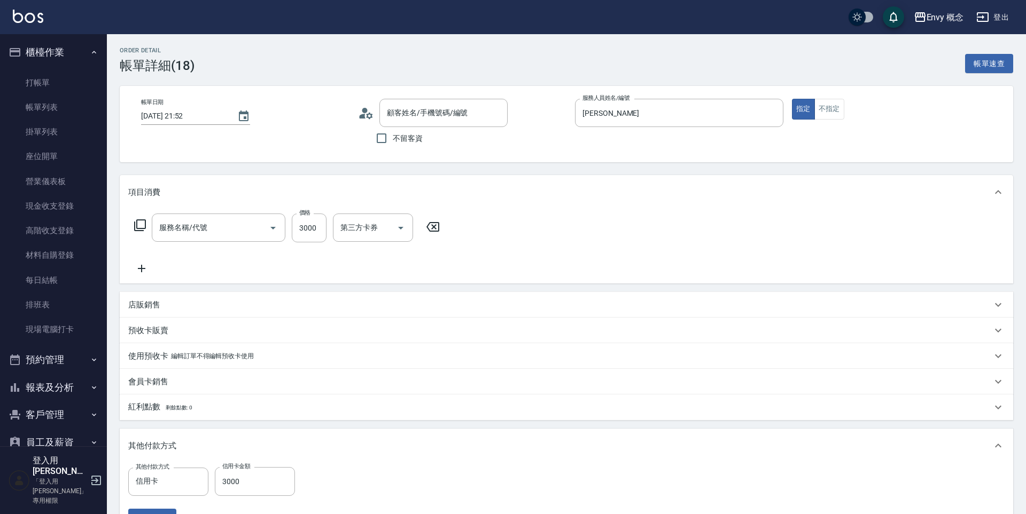
type input "[DATE] 21:52"
type input "[PERSON_NAME]"
type input "701 染髮(701)"
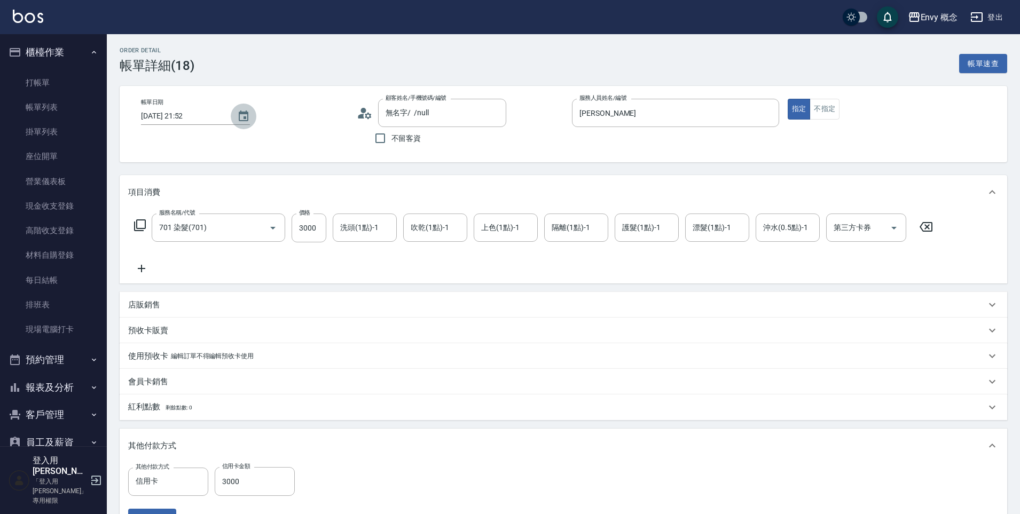
type input "無名字/ /null"
click at [240, 117] on icon "Choose date, selected date is 2025-10-09" at bounding box center [243, 116] width 13 height 13
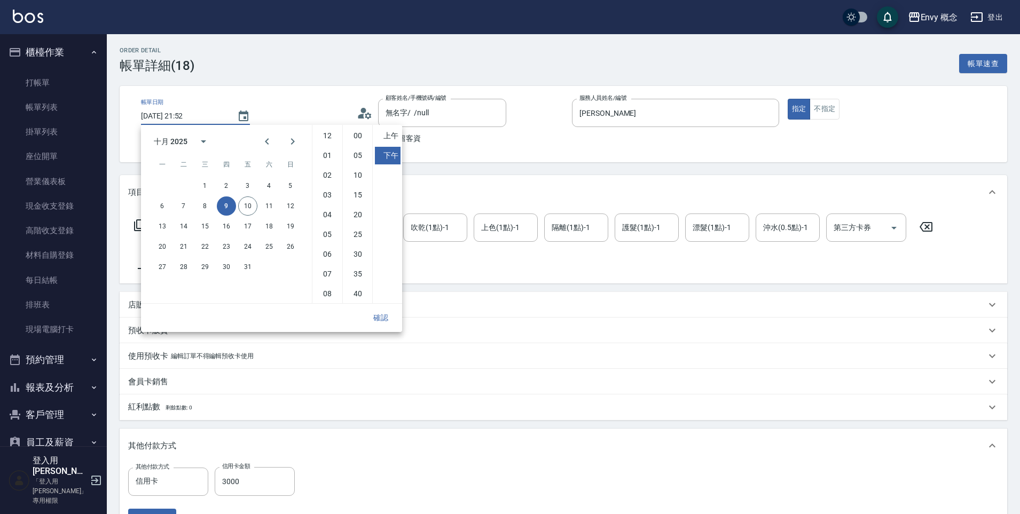
scroll to position [60, 0]
click at [245, 206] on button "10" at bounding box center [247, 206] width 19 height 19
type input "[DATE] 21:52"
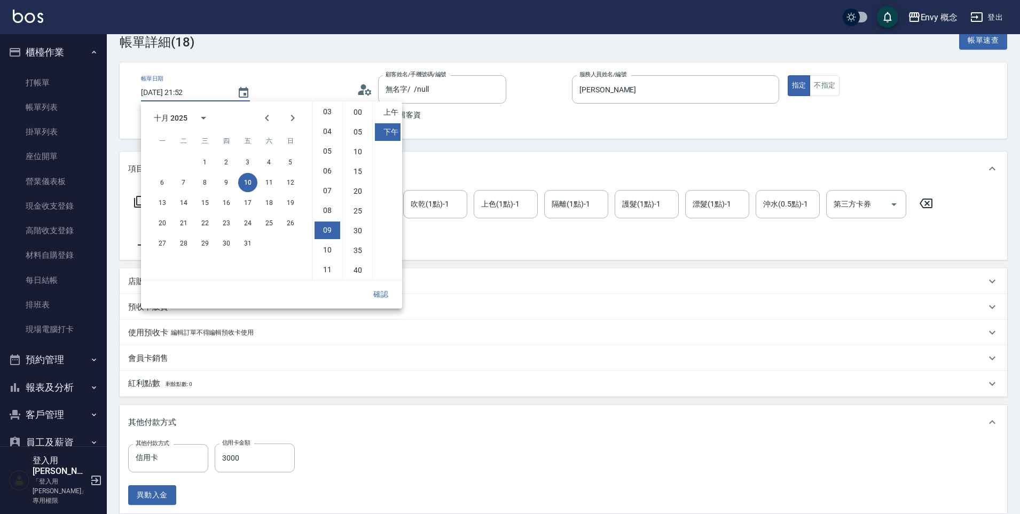
click at [383, 411] on div "其他付款方式" at bounding box center [564, 422] width 888 height 34
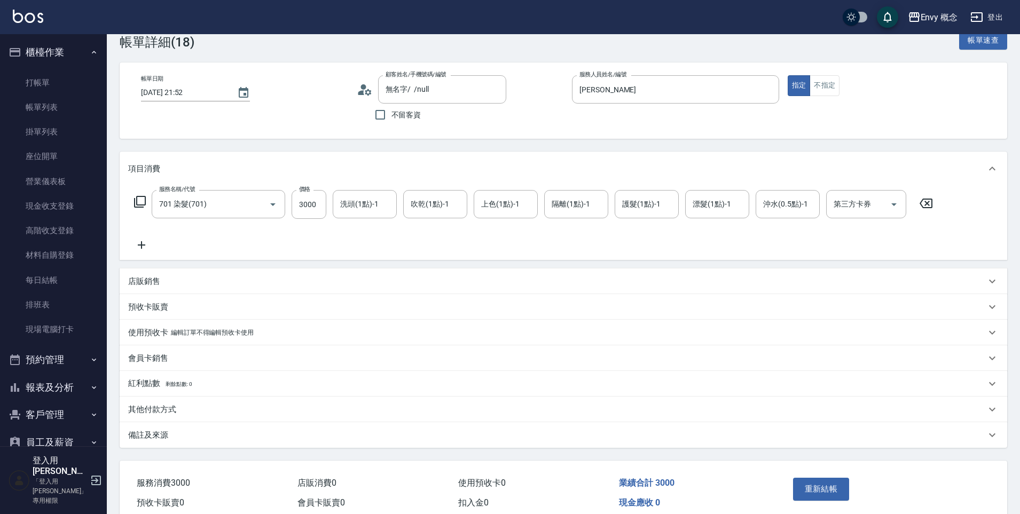
scroll to position [73, 0]
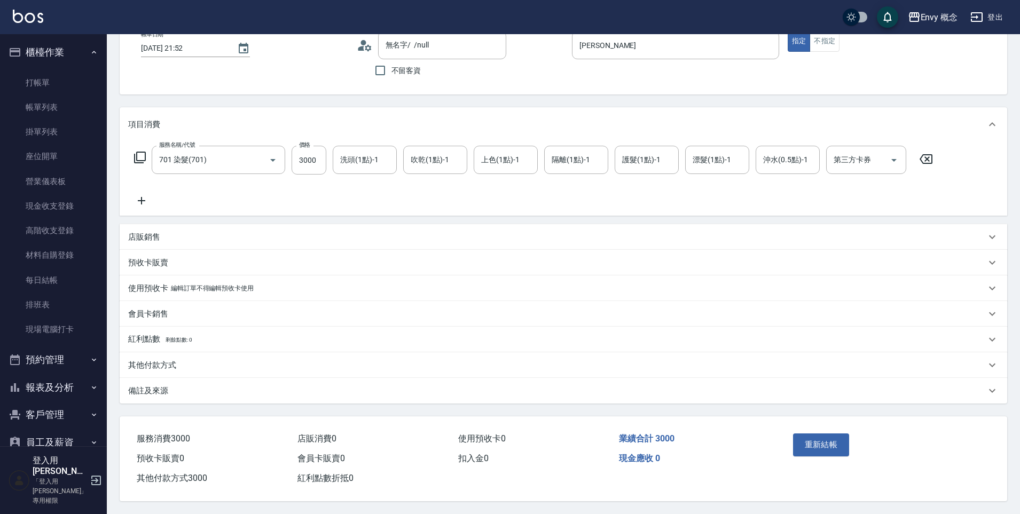
click at [249, 360] on div "其他付款方式" at bounding box center [557, 365] width 858 height 11
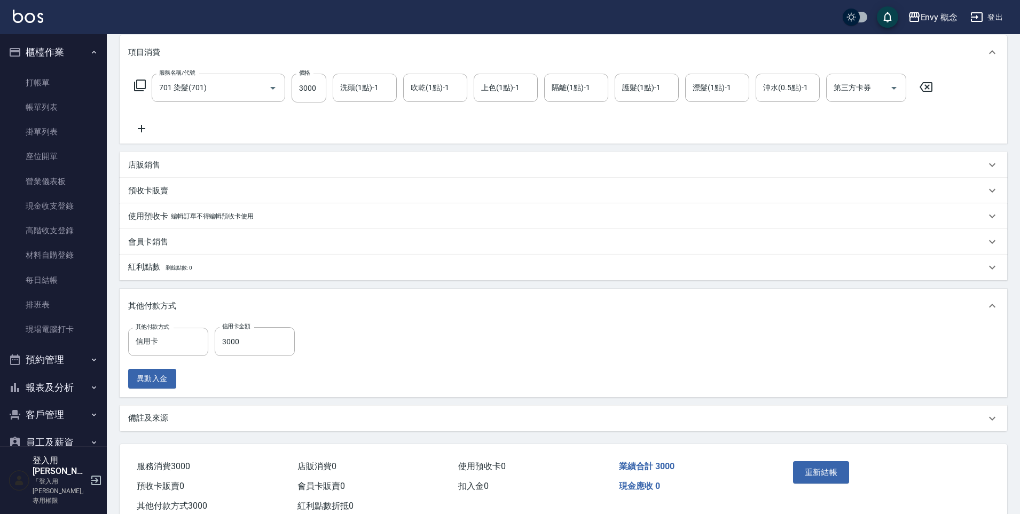
scroll to position [173, 0]
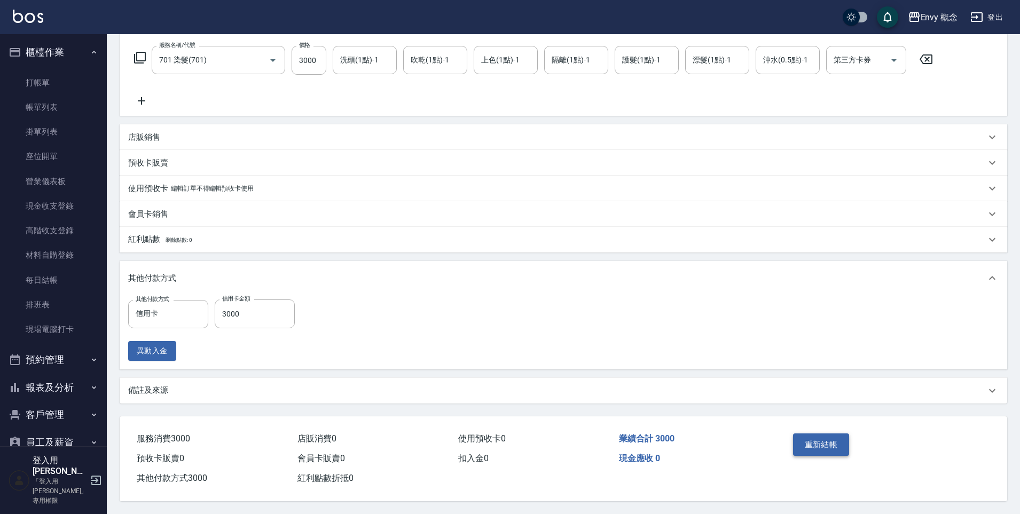
click at [828, 440] on button "重新結帳" at bounding box center [821, 445] width 57 height 22
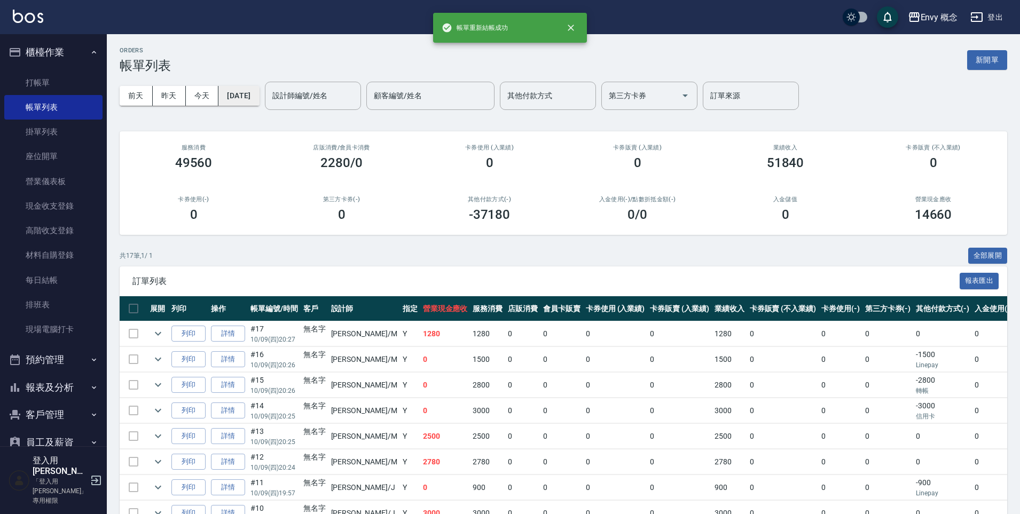
click at [230, 100] on button "[DATE]" at bounding box center [238, 96] width 41 height 20
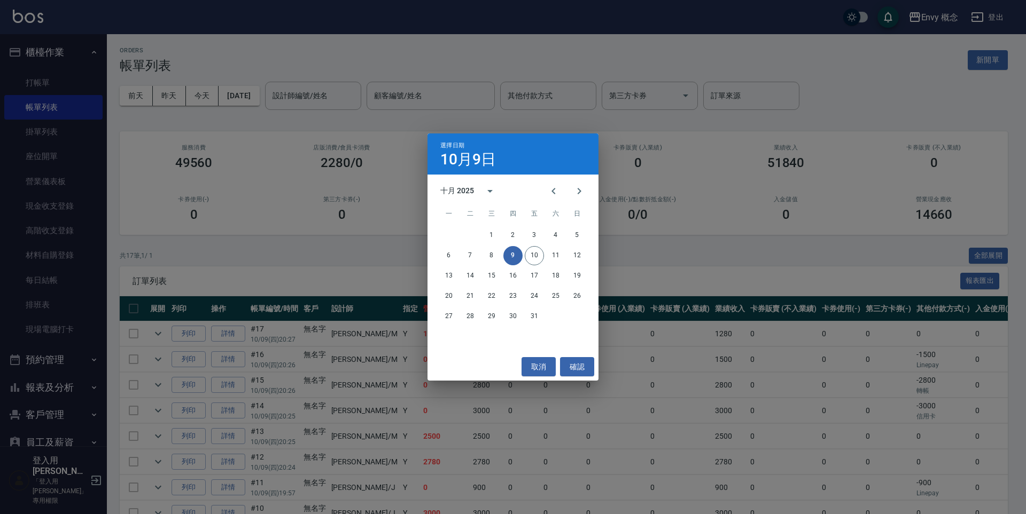
click at [363, 103] on div "選擇日期 10月9日 十月 2025 一 二 三 四 五 六 日 1 2 3 4 5 6 7 8 9 10 11 12 13 14 15 16 17 18 1…" at bounding box center [513, 257] width 1026 height 514
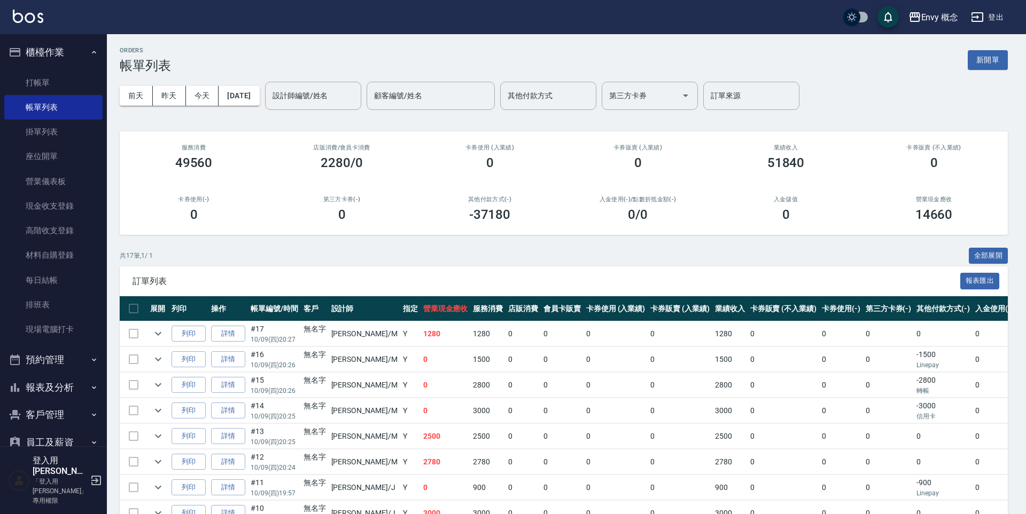
click at [345, 101] on input "設計師編號/姓名" at bounding box center [313, 96] width 87 height 19
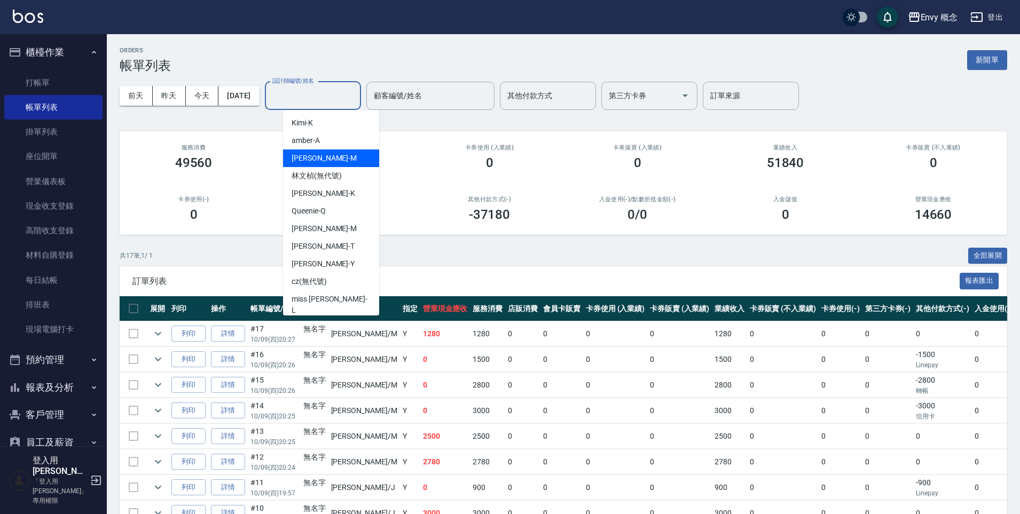
click at [343, 151] on div "[PERSON_NAME]" at bounding box center [331, 159] width 96 height 18
type input "[PERSON_NAME]"
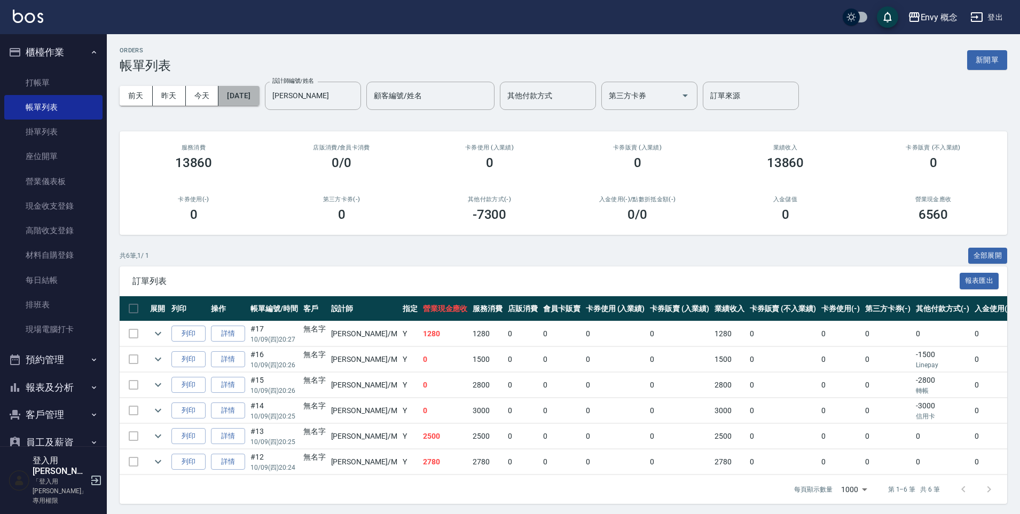
click at [259, 100] on button "[DATE]" at bounding box center [238, 96] width 41 height 20
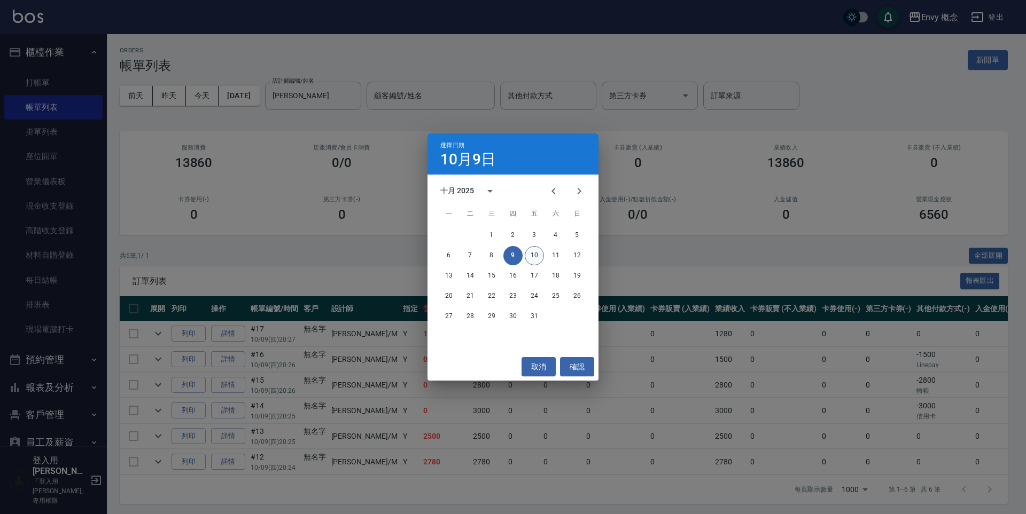
click at [540, 258] on button "10" at bounding box center [534, 255] width 19 height 19
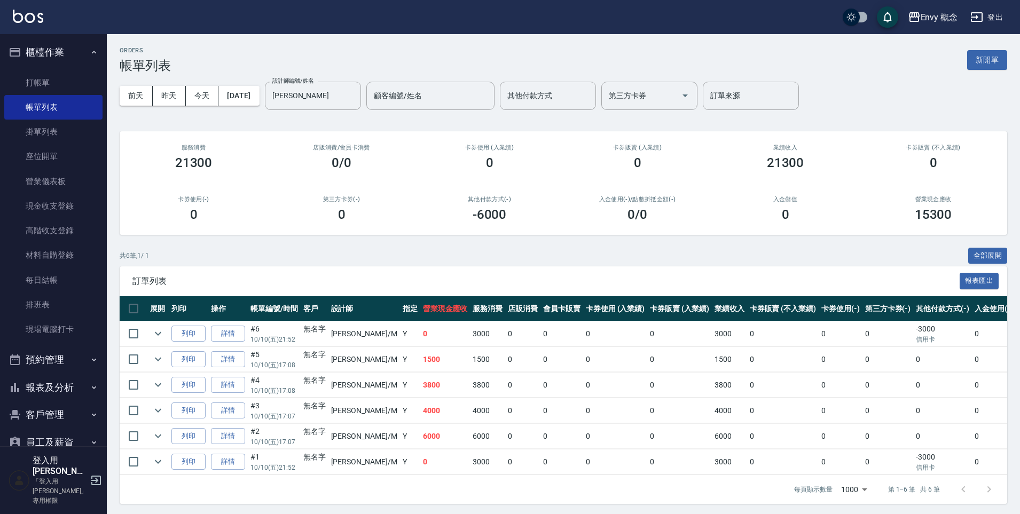
scroll to position [2, 0]
